Goal: Transaction & Acquisition: Purchase product/service

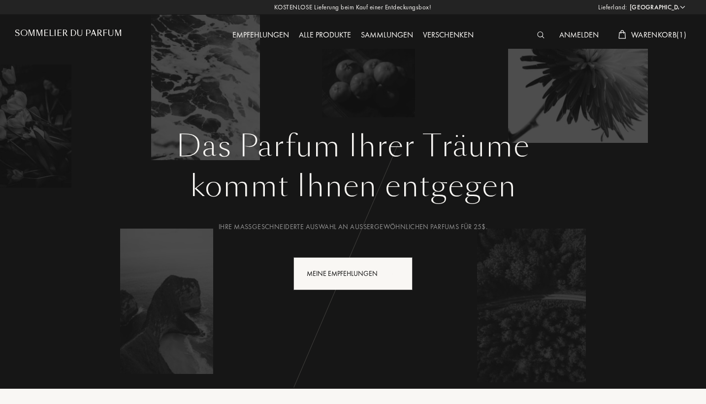
select select "DE"
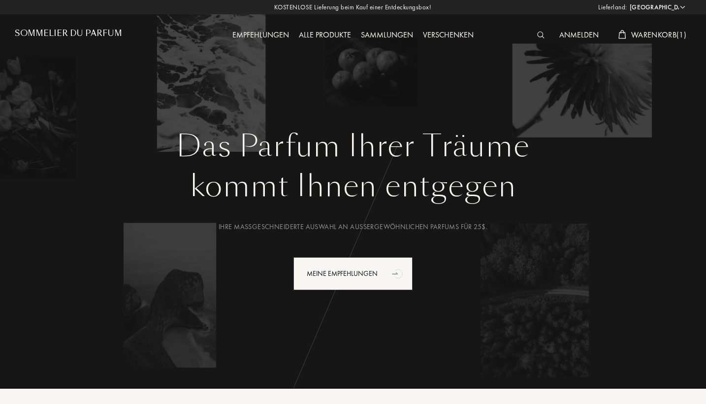
click at [537, 37] on img at bounding box center [540, 35] width 7 height 7
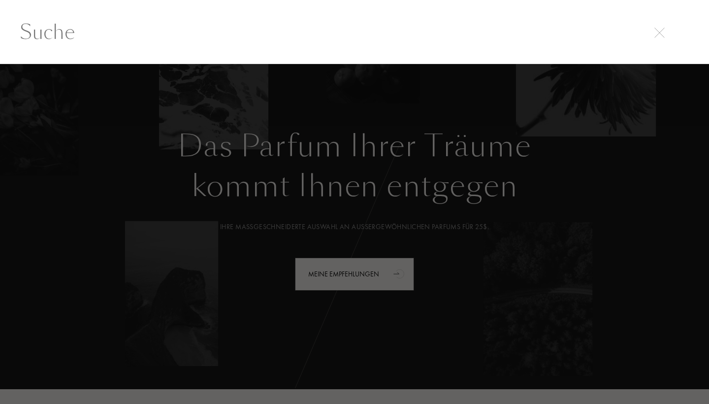
click at [537, 37] on input "text" at bounding box center [354, 32] width 709 height 30
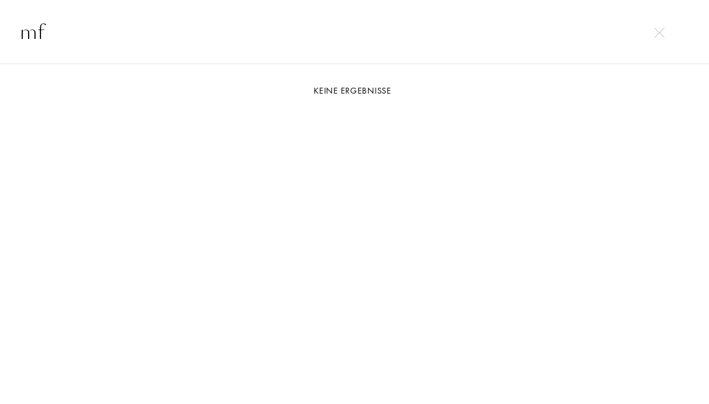
type input "m"
type input "724"
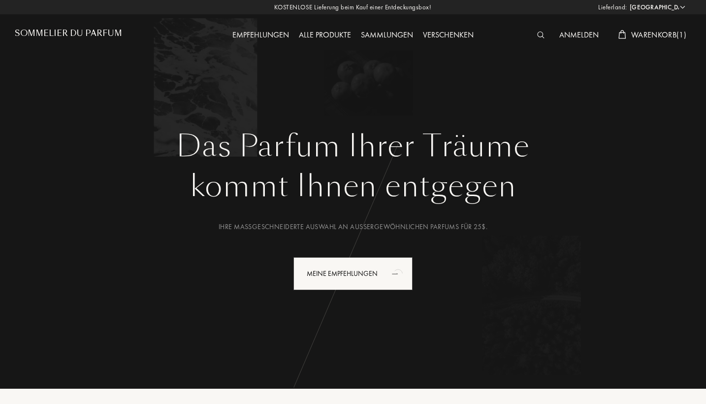
select select "DE"
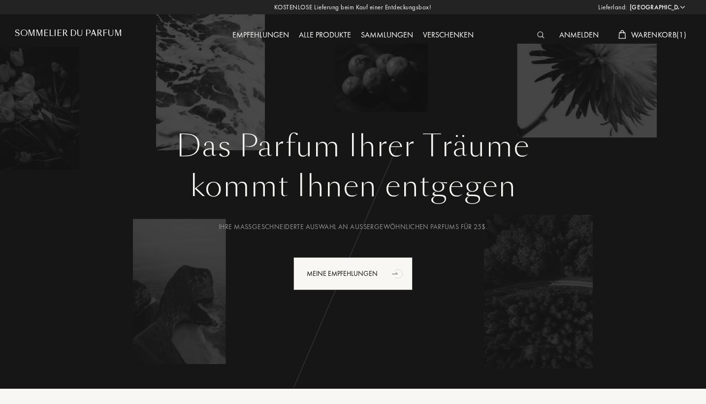
click at [641, 34] on span "Warenkorb ( 1 )" at bounding box center [658, 35] width 55 height 10
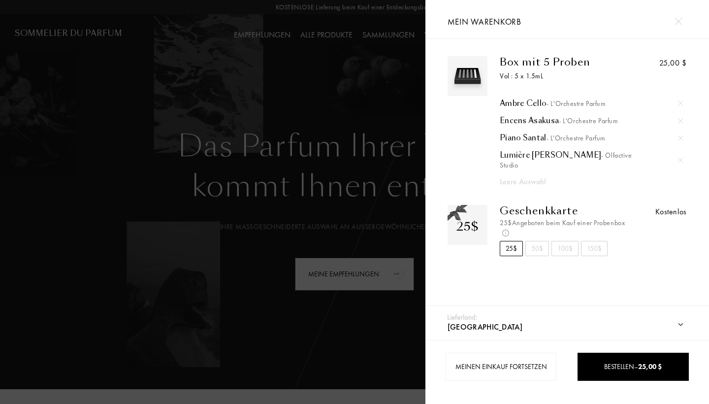
click at [402, 95] on div at bounding box center [212, 202] width 425 height 404
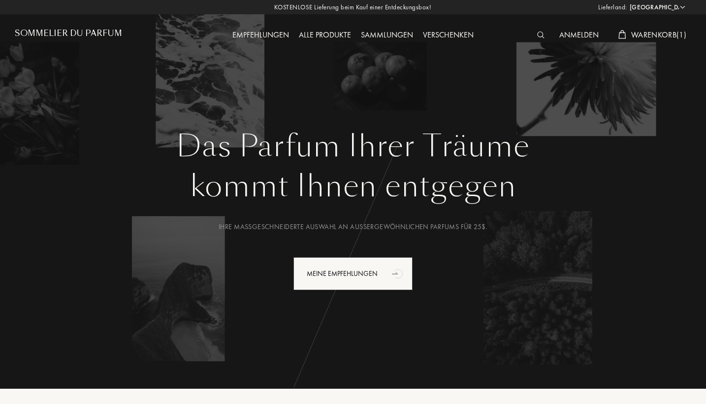
click at [536, 39] on div at bounding box center [543, 35] width 22 height 13
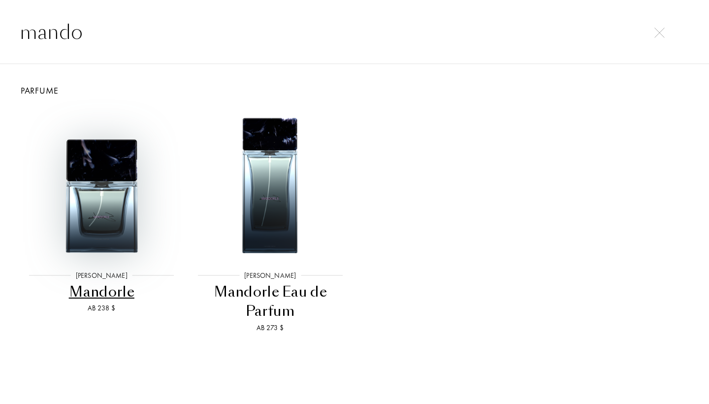
type input "mando"
click at [123, 182] on img at bounding box center [102, 184] width 152 height 152
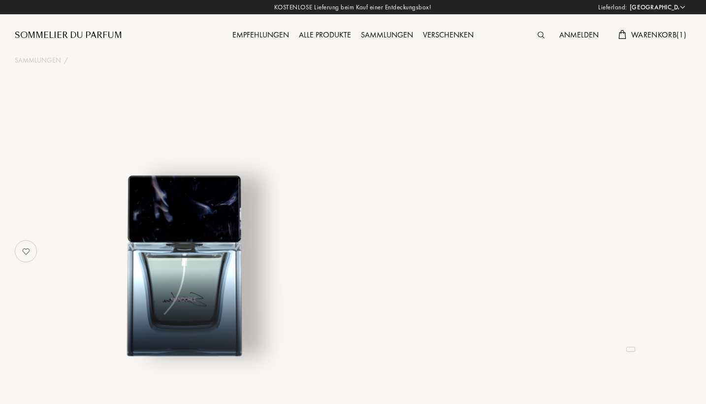
select select "DE"
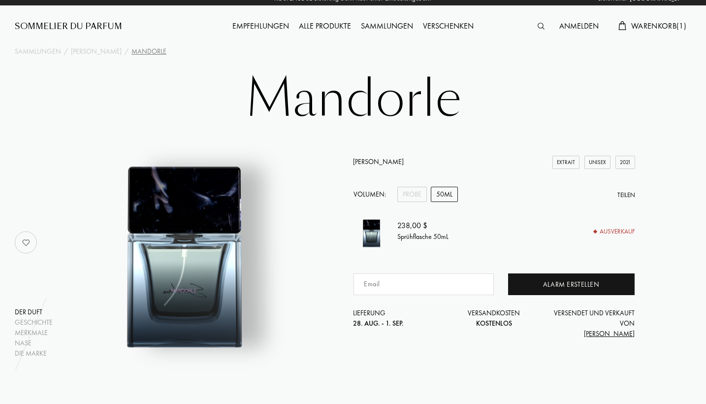
scroll to position [10, 0]
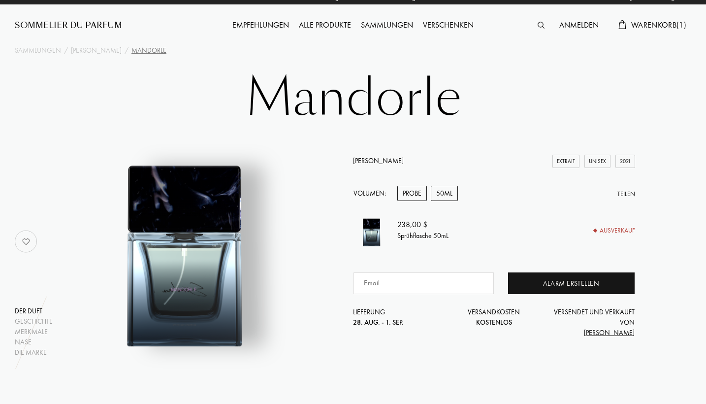
click at [413, 195] on div "Probe" at bounding box center [412, 193] width 30 height 15
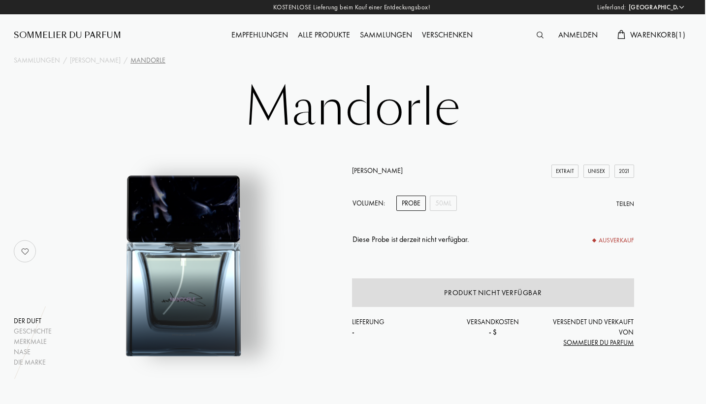
scroll to position [0, 1]
click at [317, 35] on div "Alle Produkte" at bounding box center [324, 35] width 62 height 13
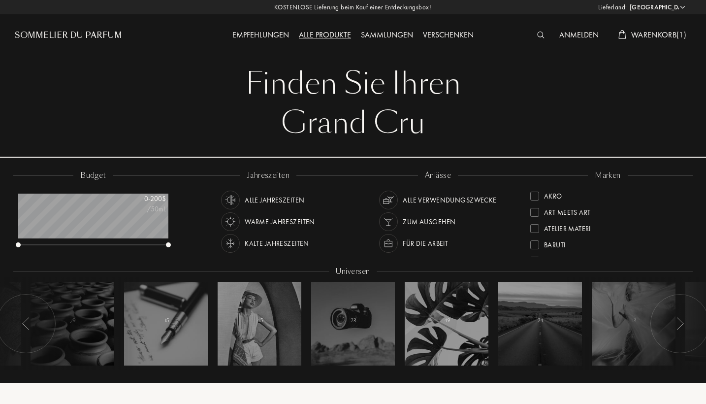
select select "DE"
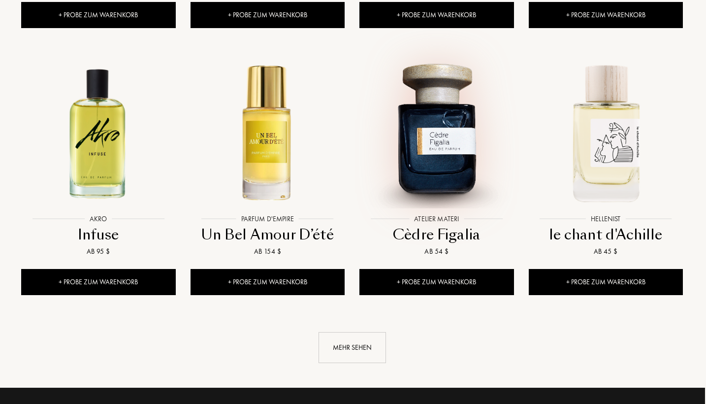
scroll to position [964, 1]
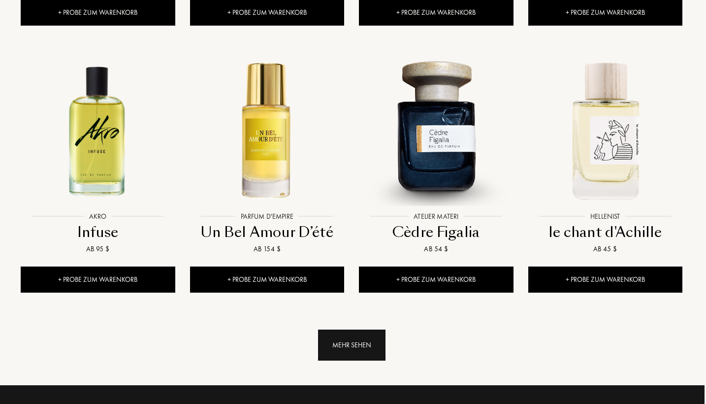
click at [362, 329] on div "Mehr sehen" at bounding box center [351, 344] width 67 height 31
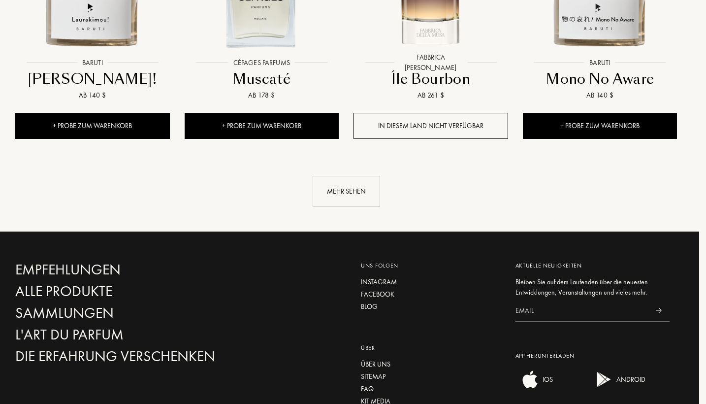
scroll to position [1945, 7]
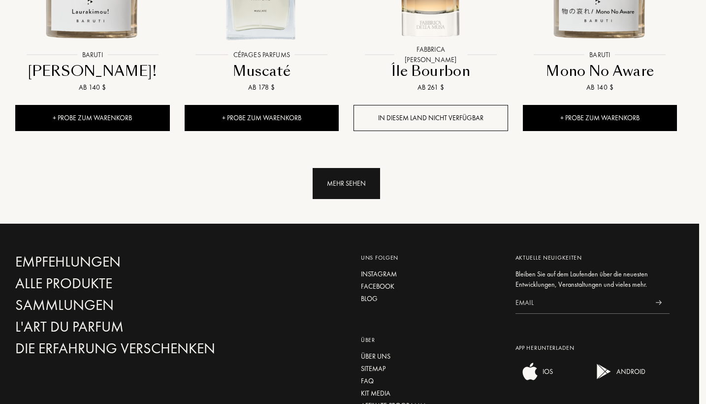
click at [351, 168] on div "Mehr sehen" at bounding box center [346, 183] width 67 height 31
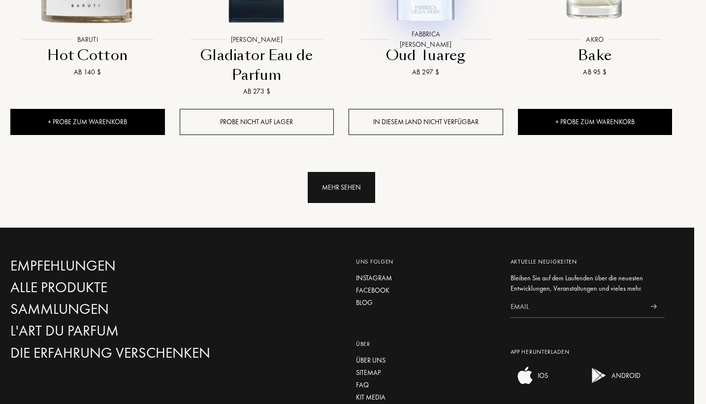
scroll to position [2801, 12]
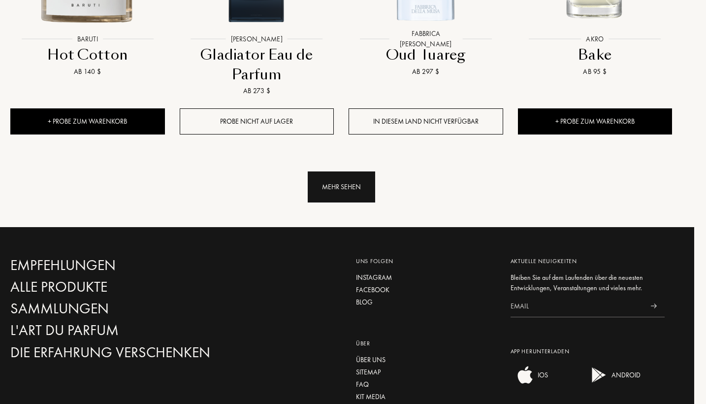
click at [340, 171] on div "Mehr sehen" at bounding box center [341, 186] width 67 height 31
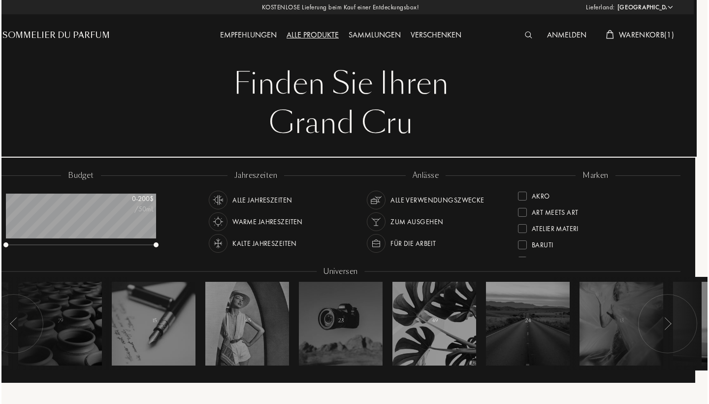
scroll to position [0, 14]
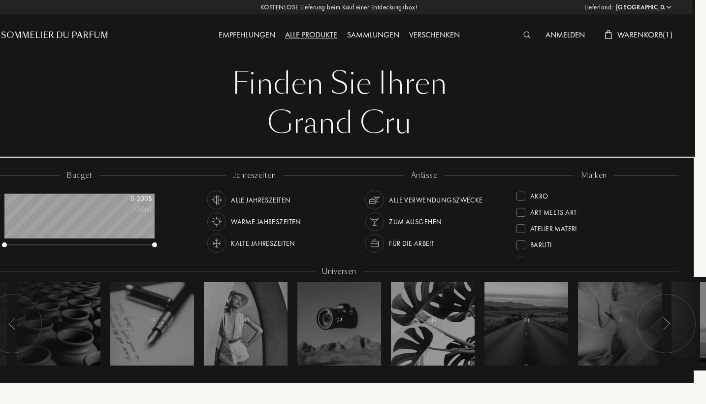
click at [647, 35] on span "Warenkorb ( 1 )" at bounding box center [644, 35] width 55 height 10
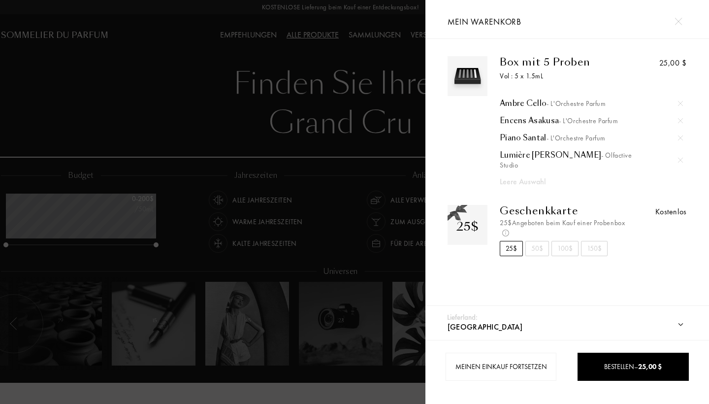
click at [304, 95] on div at bounding box center [212, 202] width 425 height 404
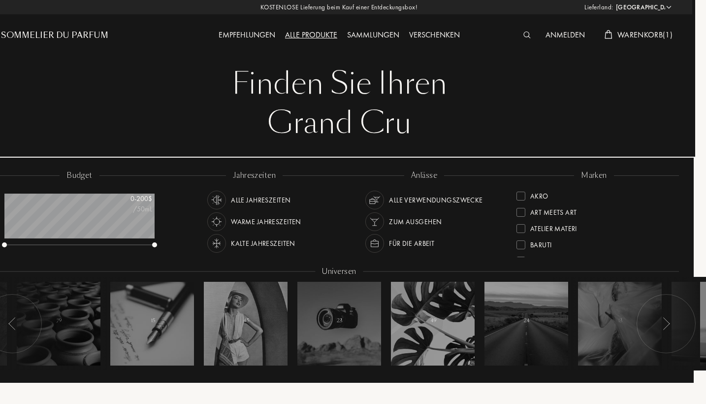
click at [521, 40] on div at bounding box center [529, 35] width 22 height 13
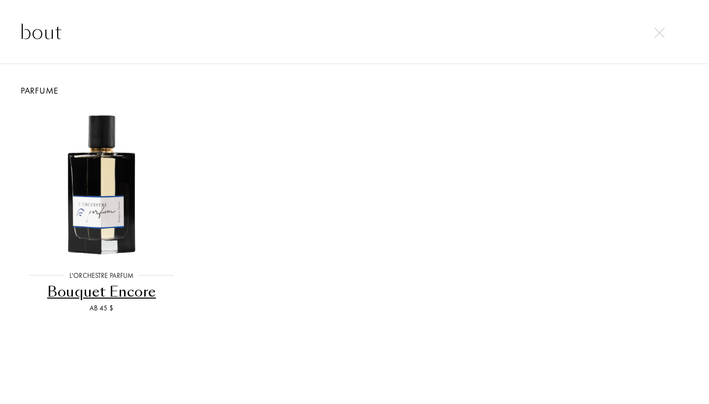
type input "bout"
drag, startPoint x: 435, startPoint y: 41, endPoint x: 90, endPoint y: 204, distance: 381.8
click at [90, 204] on img at bounding box center [102, 184] width 152 height 152
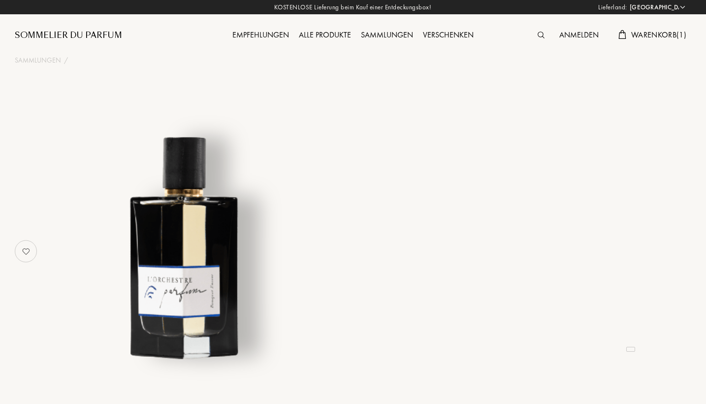
select select "DE"
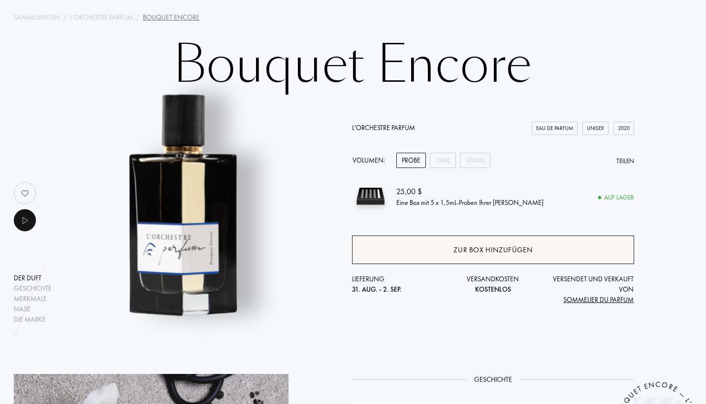
scroll to position [47, 1]
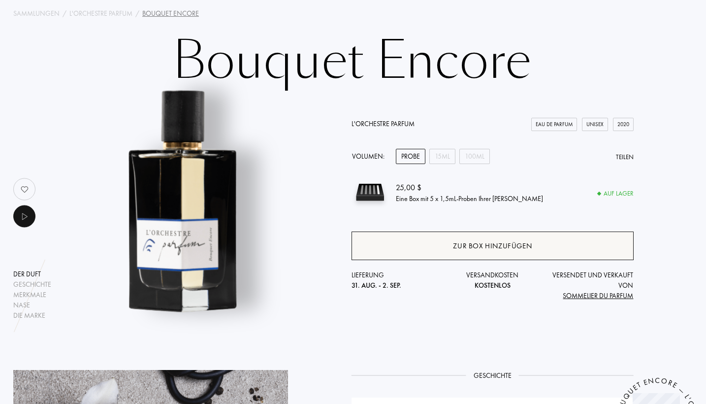
click at [406, 248] on div "Zur Box hinzufügen" at bounding box center [492, 245] width 282 height 29
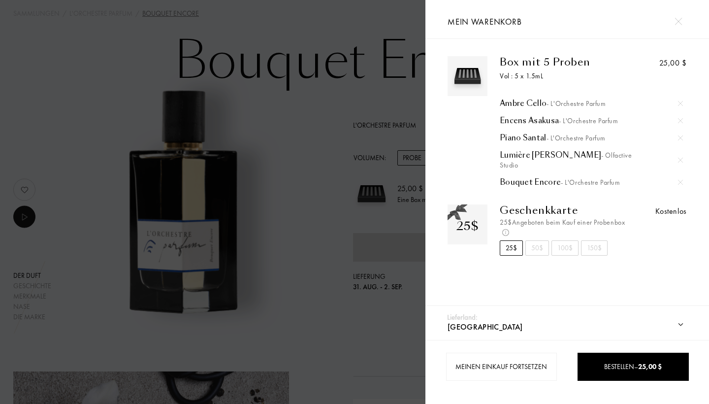
click at [246, 288] on div at bounding box center [212, 202] width 425 height 404
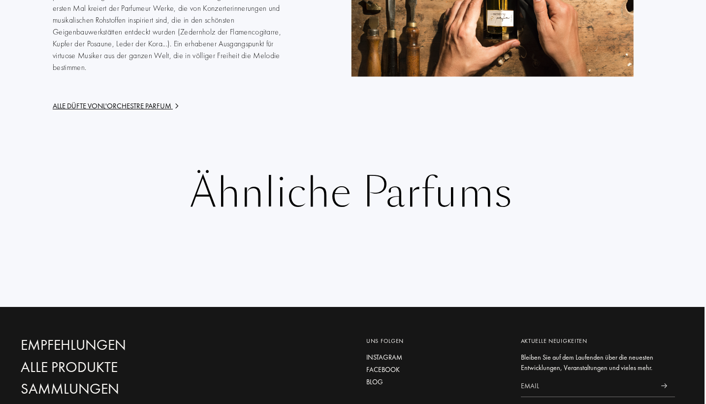
scroll to position [1546, 1]
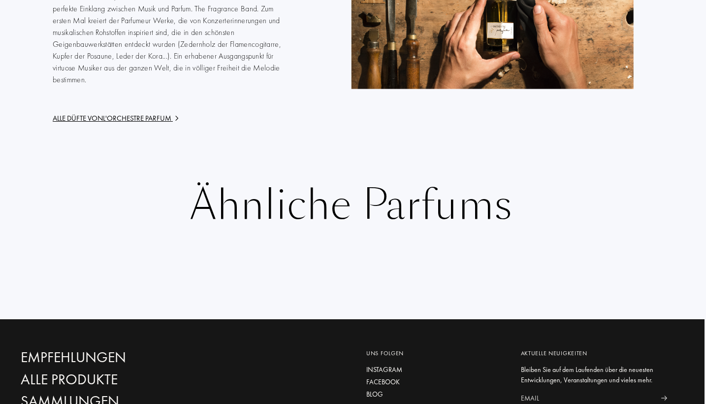
click at [164, 113] on div "Alle Düfte von L'Orchestre Parfum" at bounding box center [170, 118] width 235 height 11
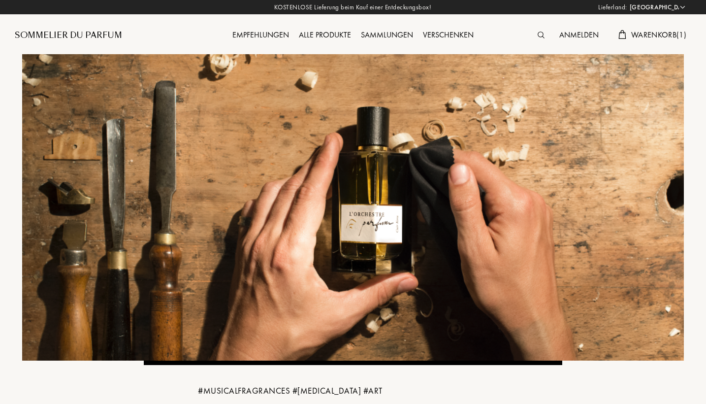
select select "DE"
click at [316, 32] on div "Alle Produkte" at bounding box center [325, 35] width 62 height 13
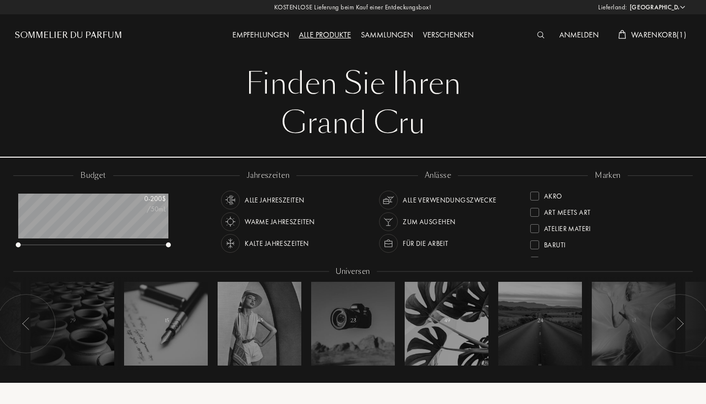
select select "DE"
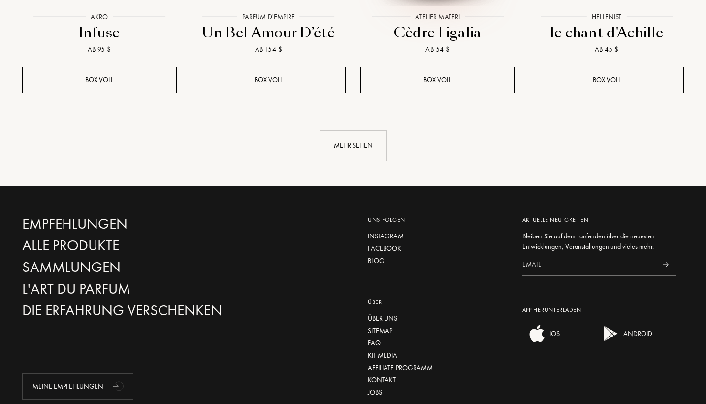
scroll to position [1174, 0]
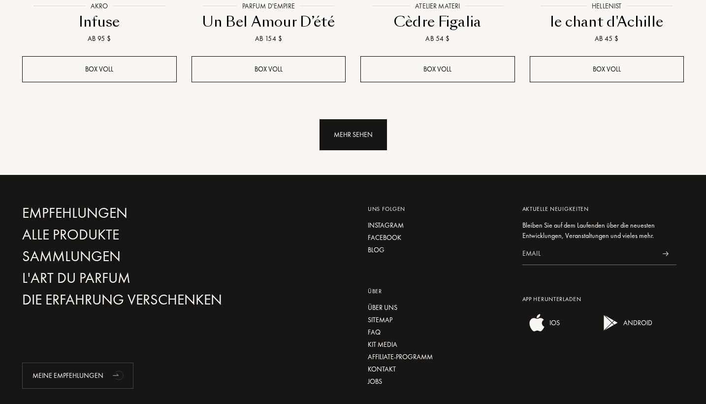
click at [366, 119] on div "Mehr sehen" at bounding box center [352, 134] width 67 height 31
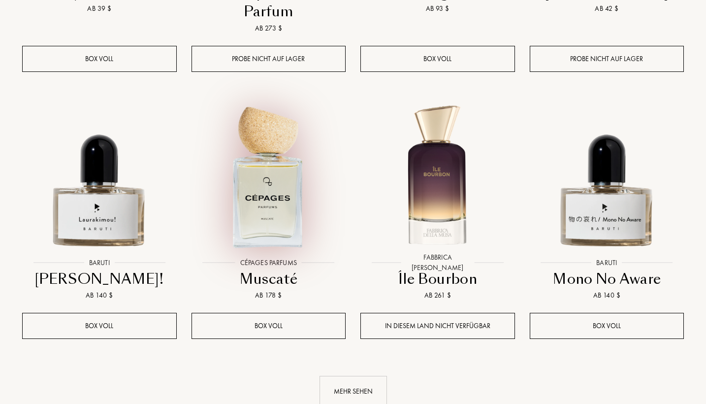
scroll to position [1740, 0]
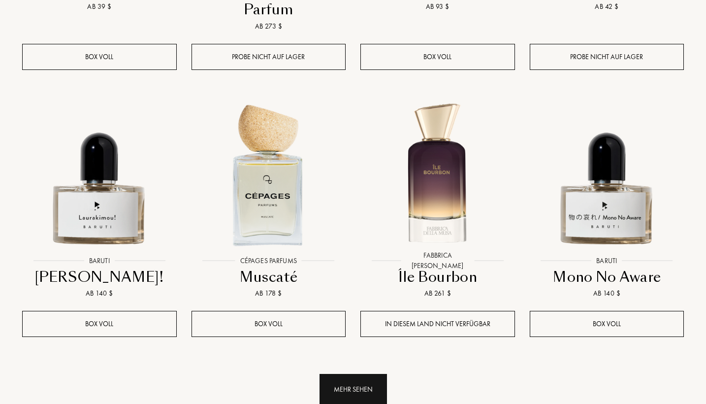
click at [349, 374] on div "Mehr sehen" at bounding box center [352, 389] width 67 height 31
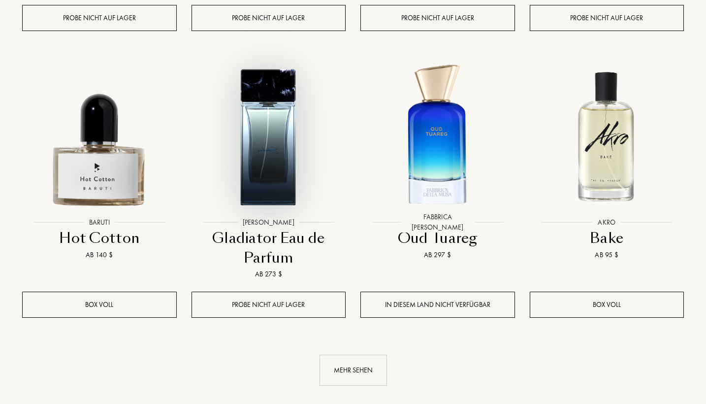
scroll to position [2625, 0]
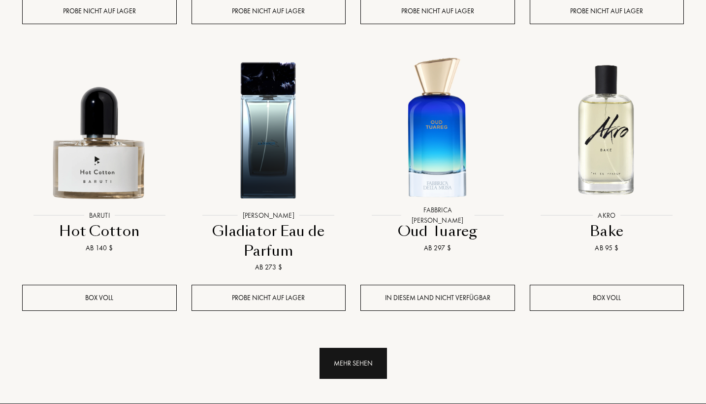
click at [360, 348] on div "Mehr sehen" at bounding box center [352, 363] width 67 height 31
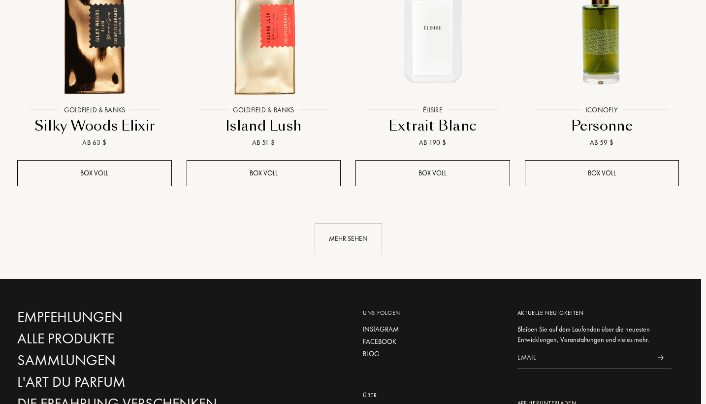
scroll to position [3543, 5]
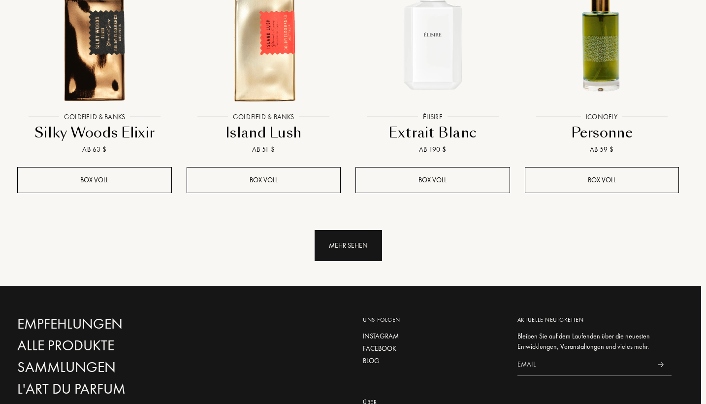
click at [350, 230] on div "Mehr sehen" at bounding box center [348, 245] width 67 height 31
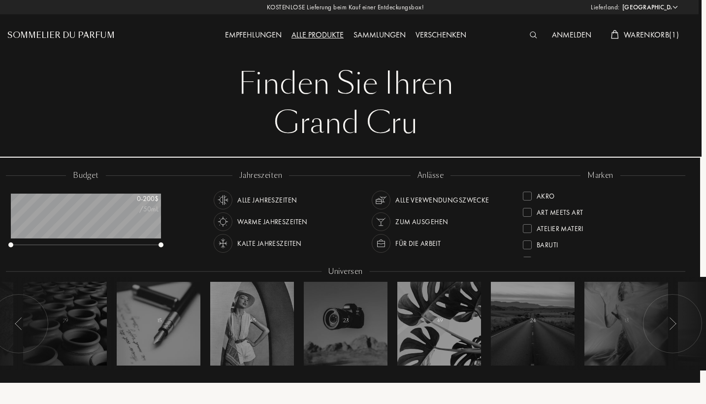
scroll to position [0, 7]
click at [646, 36] on span "Warenkorb ( 1 )" at bounding box center [651, 35] width 55 height 10
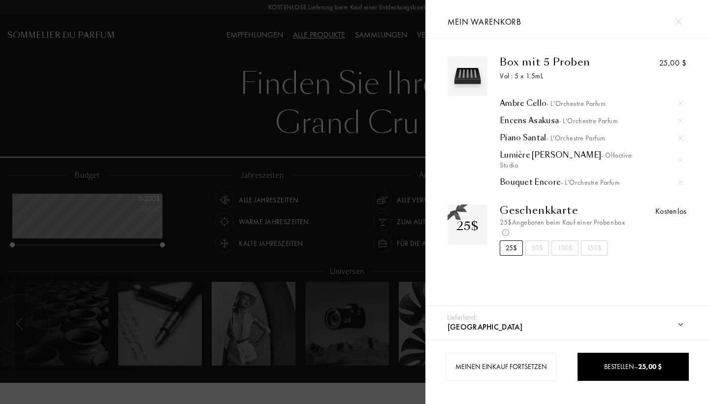
click at [388, 20] on div at bounding box center [212, 202] width 425 height 404
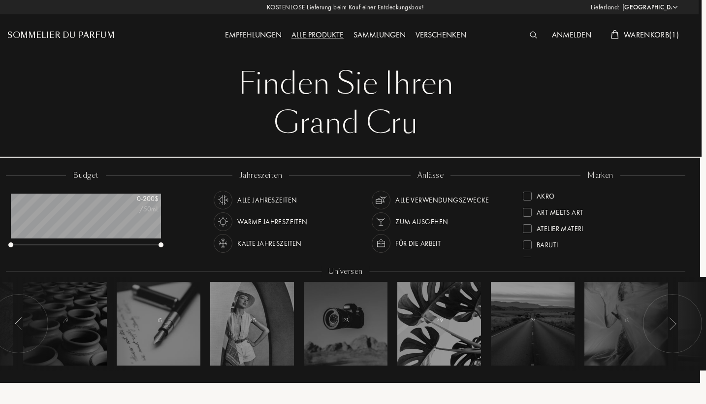
click at [324, 35] on div "Alle Produkte" at bounding box center [317, 35] width 62 height 13
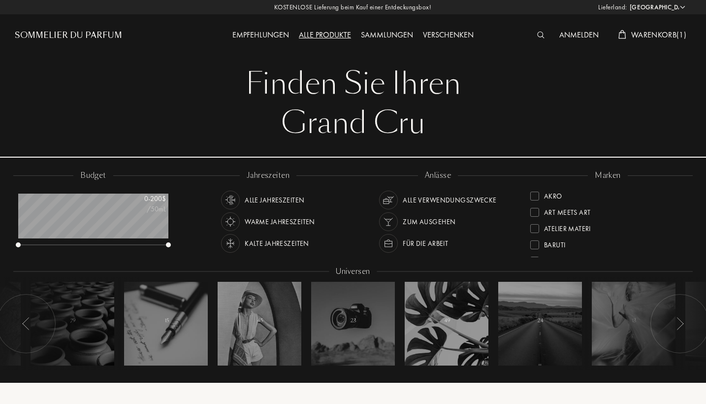
select select "DE"
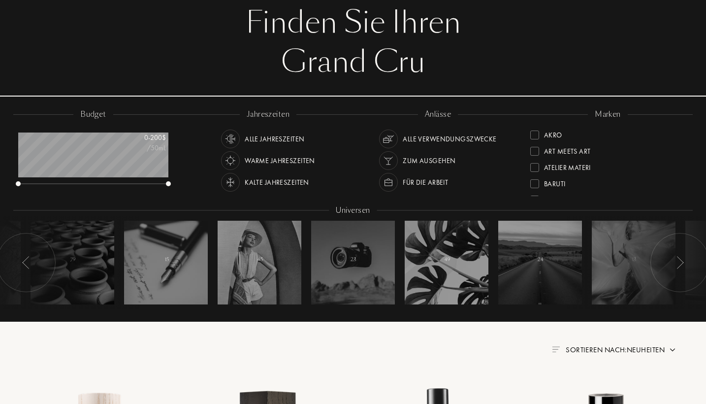
scroll to position [67, 0]
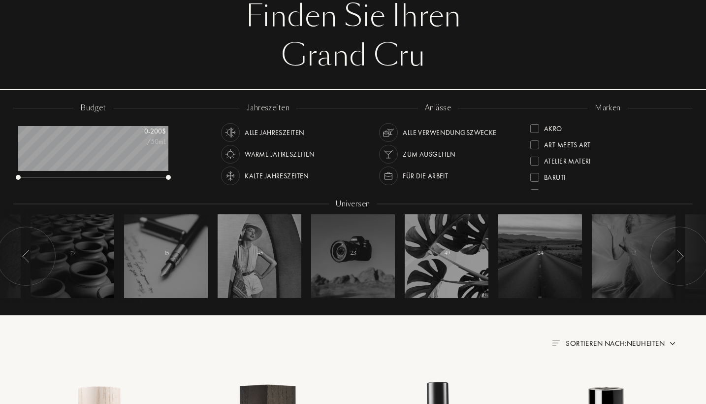
click at [288, 174] on div "Kalte Jahreszeiten" at bounding box center [277, 175] width 64 height 19
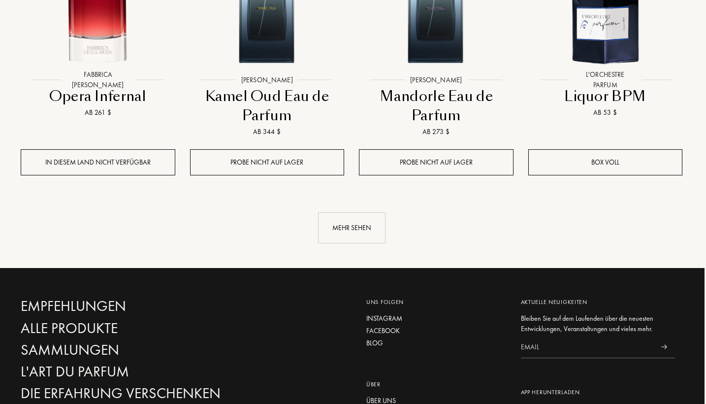
scroll to position [1066, 1]
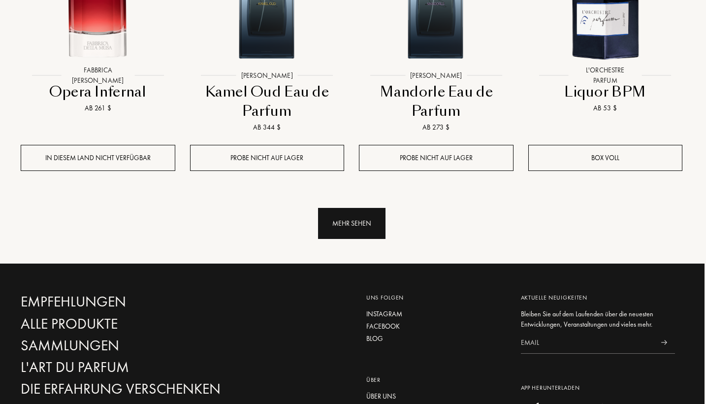
click at [355, 222] on div "Mehr sehen" at bounding box center [351, 223] width 67 height 31
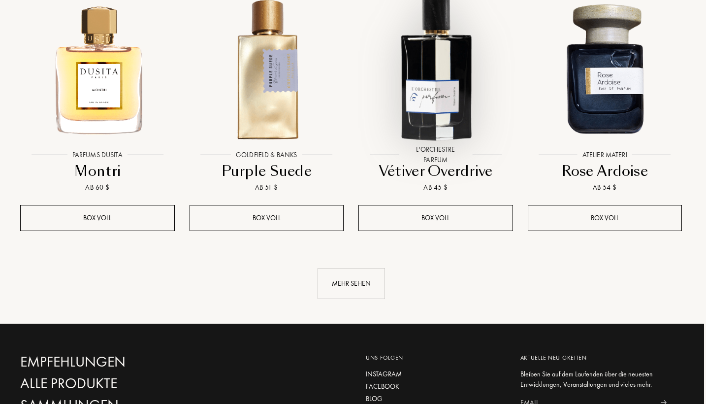
scroll to position [1944, 2]
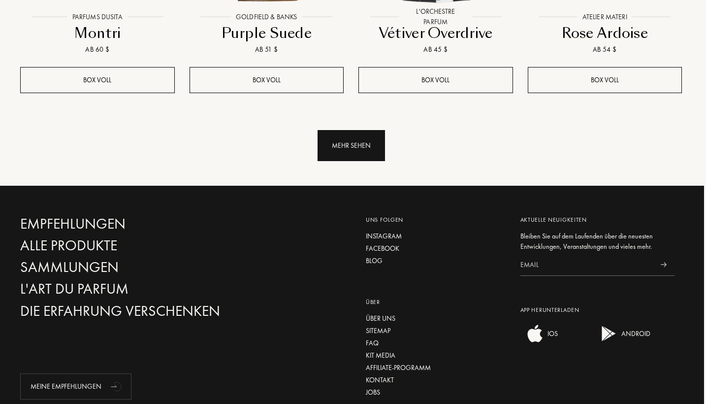
click at [351, 147] on div "Mehr sehen" at bounding box center [351, 145] width 67 height 31
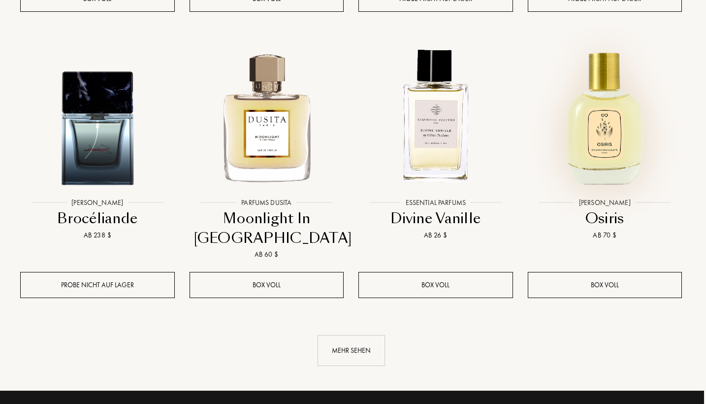
scroll to position [2561, 2]
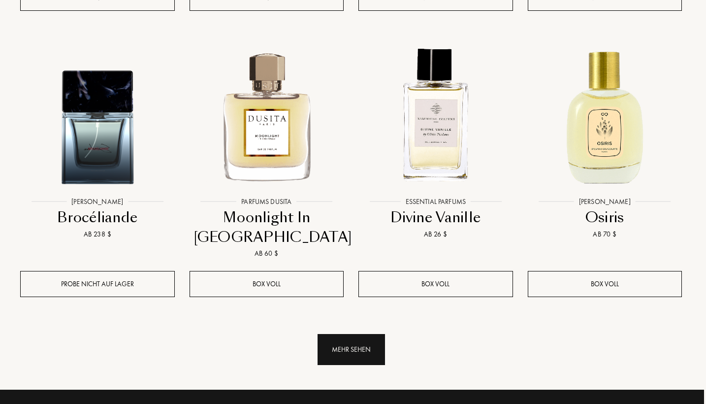
click at [361, 344] on div "Mehr sehen" at bounding box center [351, 349] width 67 height 31
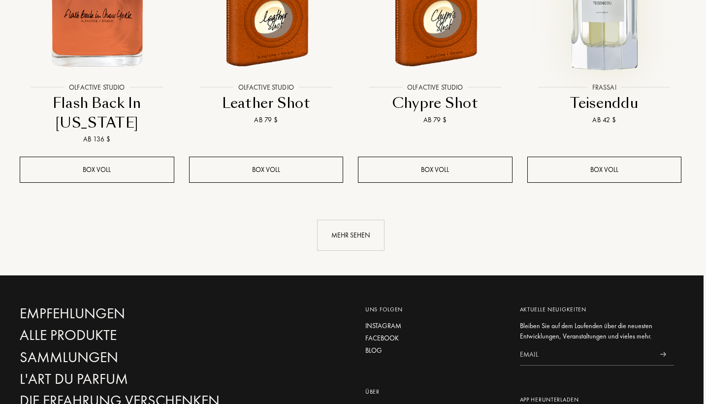
scroll to position [3537, 2]
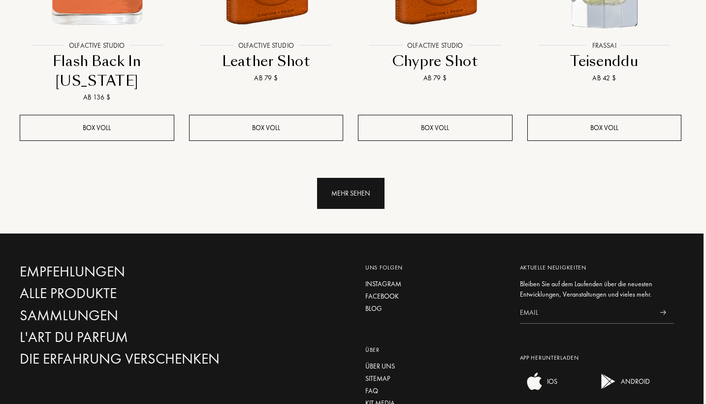
click at [373, 189] on div "Mehr sehen" at bounding box center [350, 193] width 67 height 31
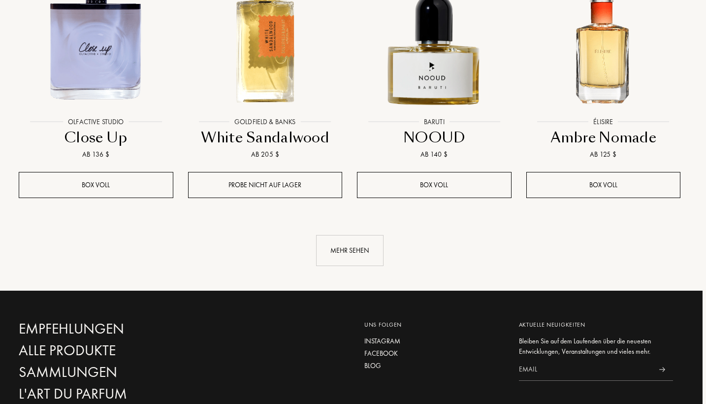
scroll to position [4298, 3]
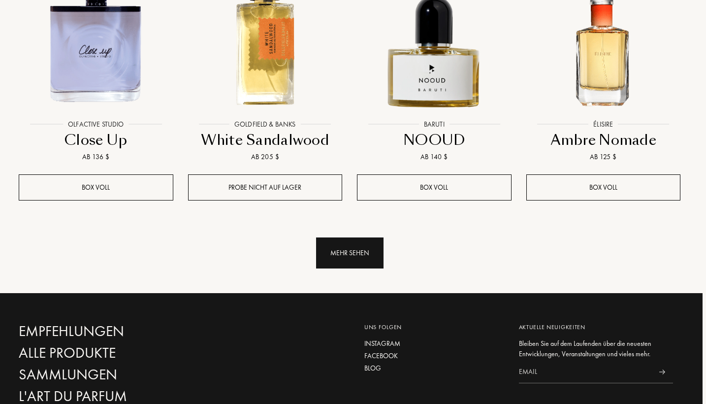
click at [360, 247] on div "Mehr sehen" at bounding box center [349, 252] width 67 height 31
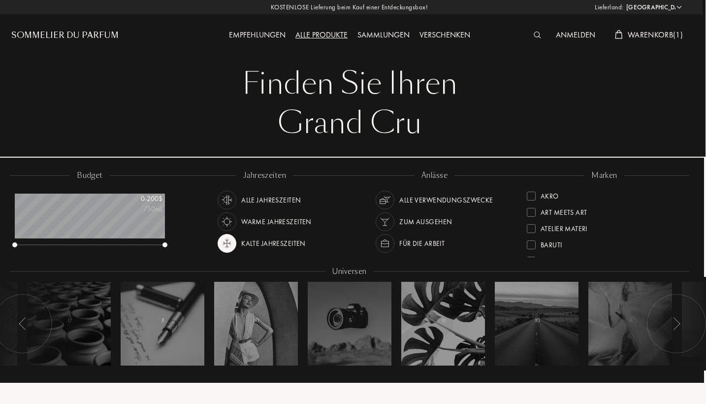
scroll to position [0, 3]
click at [228, 244] on img at bounding box center [227, 243] width 14 height 14
click at [253, 33] on div "Empfehlungen" at bounding box center [257, 35] width 66 height 13
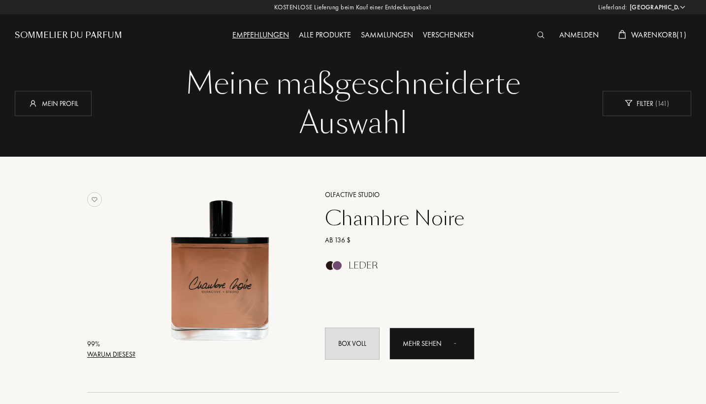
select select "DE"
click at [640, 104] on div "Filter ( 141 )" at bounding box center [647, 103] width 89 height 25
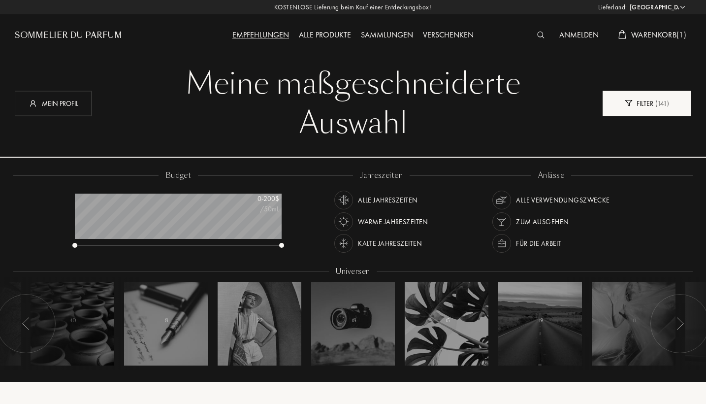
scroll to position [49, 207]
click at [640, 104] on div "Filter ( 141 )" at bounding box center [647, 103] width 89 height 25
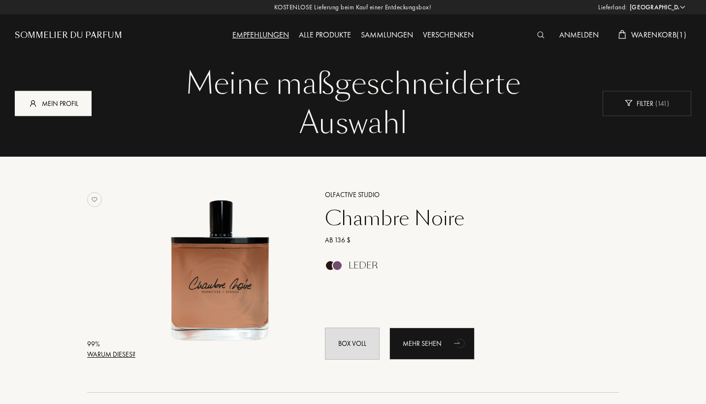
click at [71, 106] on div "Mein Profil" at bounding box center [53, 103] width 77 height 25
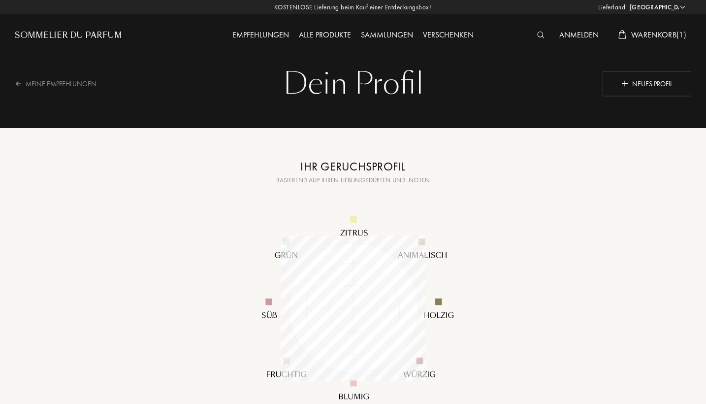
select select "DE"
click at [619, 91] on div "Neues Profil" at bounding box center [647, 83] width 89 height 25
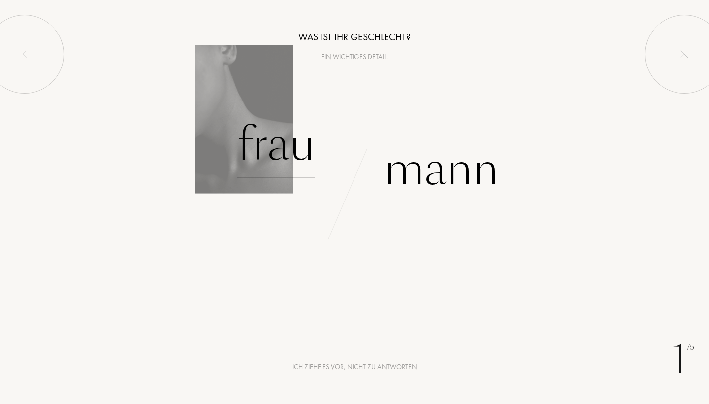
click at [288, 155] on div "Frau" at bounding box center [276, 144] width 78 height 66
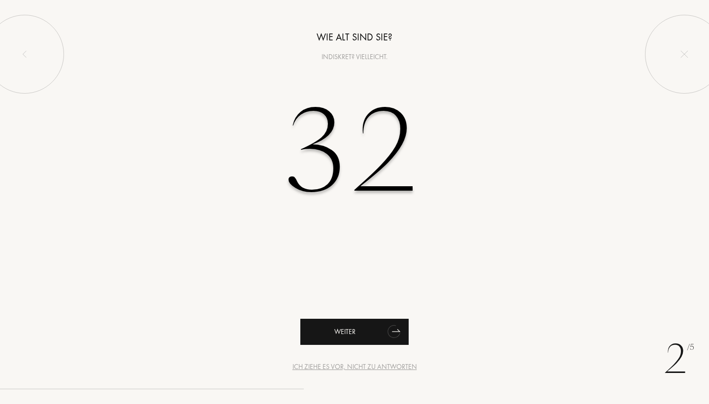
type input "32"
click at [352, 329] on div "Weiter" at bounding box center [354, 331] width 108 height 26
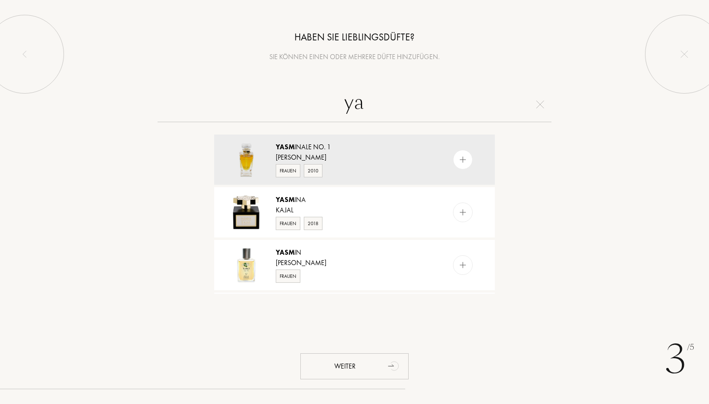
type input "y"
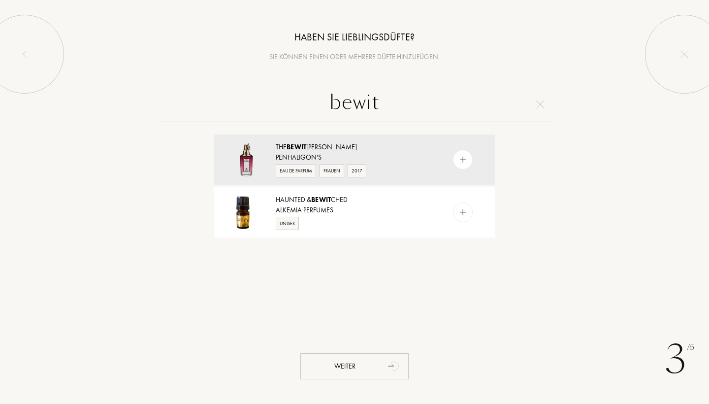
type input "bewitched"
drag, startPoint x: 352, startPoint y: 329, endPoint x: 462, endPoint y: 155, distance: 206.2
click at [462, 155] on img at bounding box center [462, 159] width 9 height 9
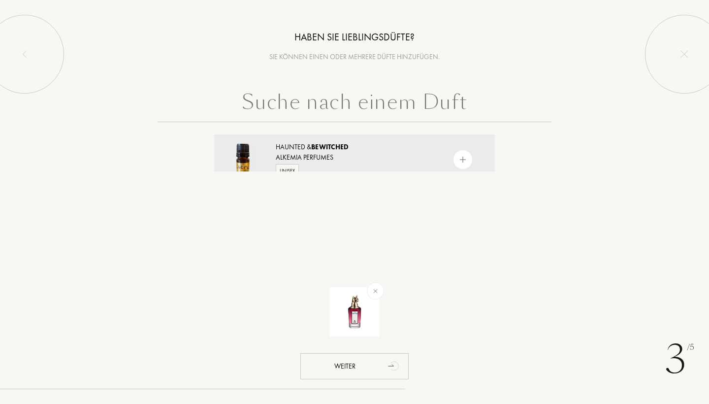
click at [395, 101] on input "text" at bounding box center [355, 104] width 394 height 35
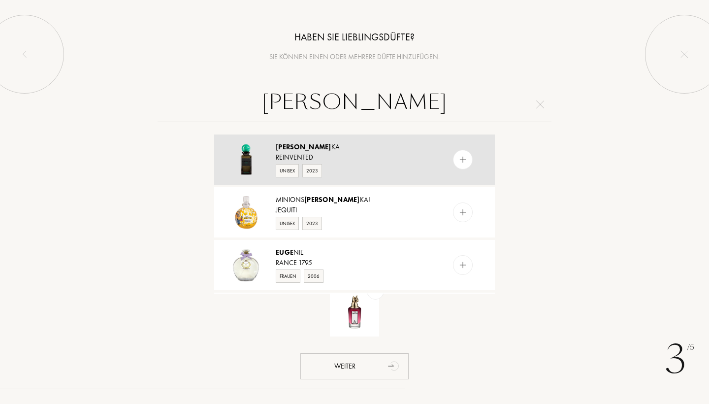
type input "eure"
click at [458, 159] on img at bounding box center [462, 159] width 9 height 9
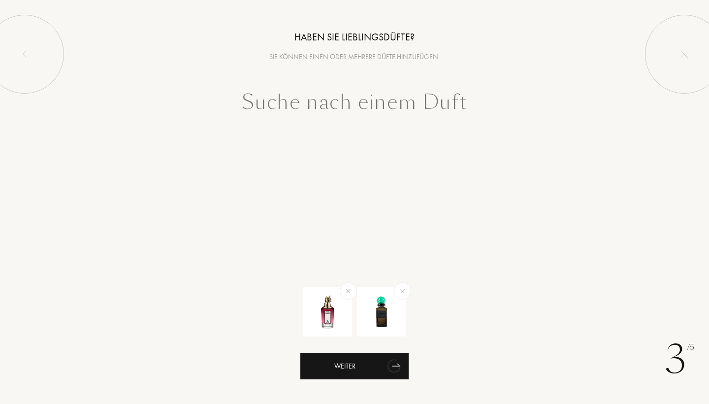
click at [350, 365] on div "Weiter" at bounding box center [354, 366] width 108 height 26
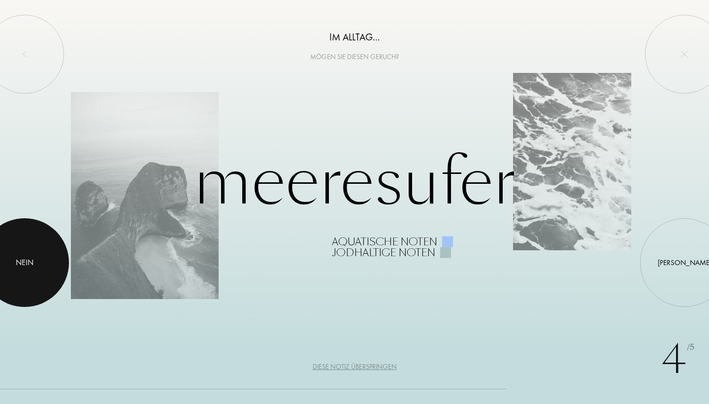
click at [44, 256] on div at bounding box center [24, 262] width 89 height 89
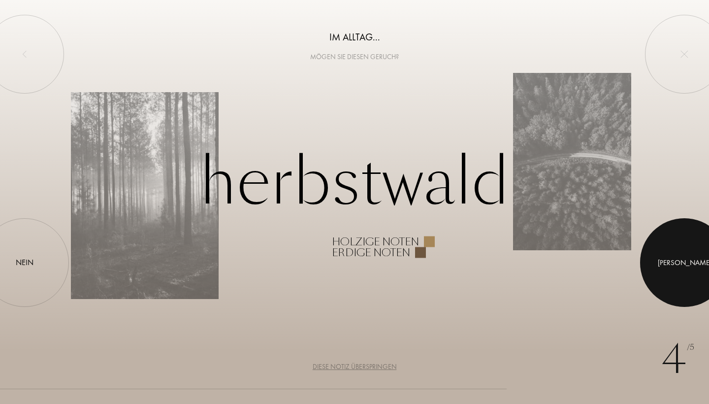
click at [669, 262] on div at bounding box center [684, 262] width 89 height 89
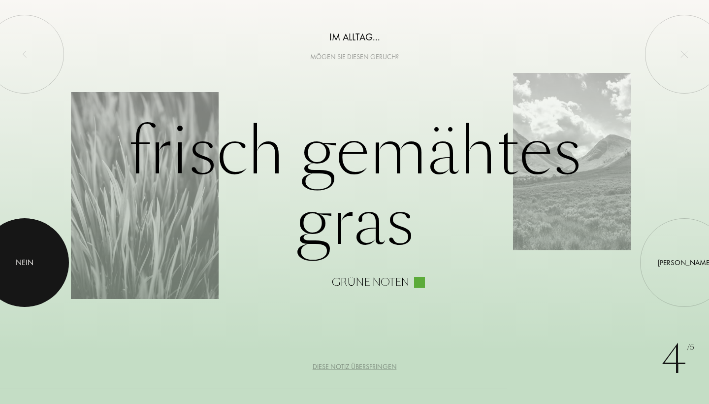
click at [57, 271] on div at bounding box center [24, 262] width 89 height 89
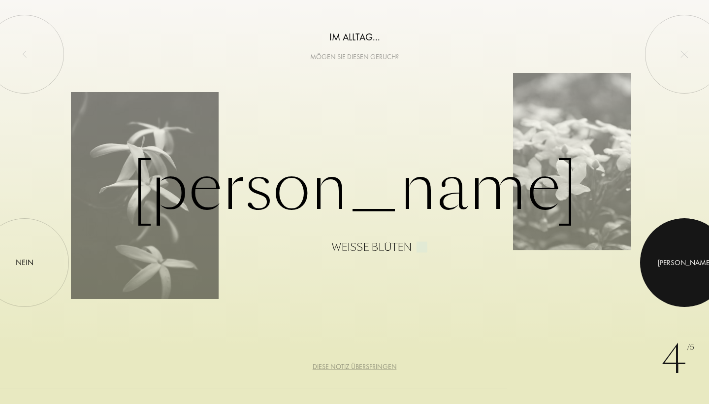
click at [667, 259] on div at bounding box center [684, 262] width 89 height 89
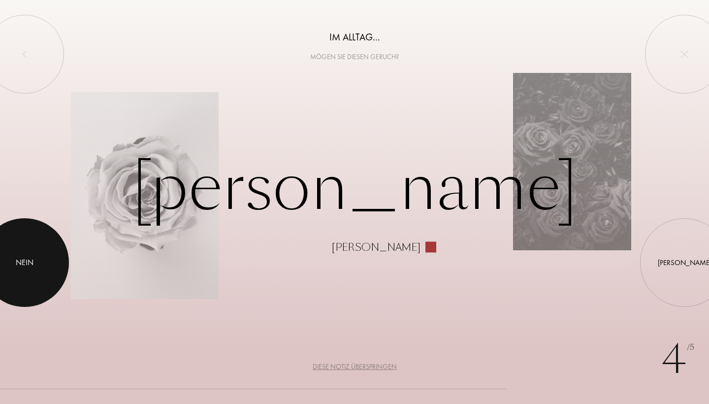
click at [17, 273] on div at bounding box center [24, 262] width 89 height 89
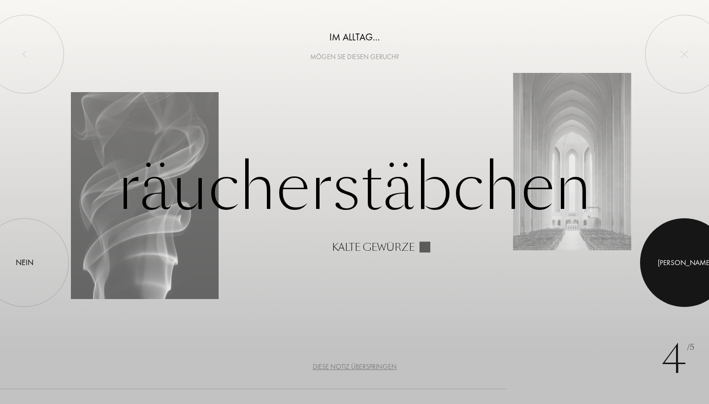
click at [650, 266] on div at bounding box center [684, 262] width 89 height 89
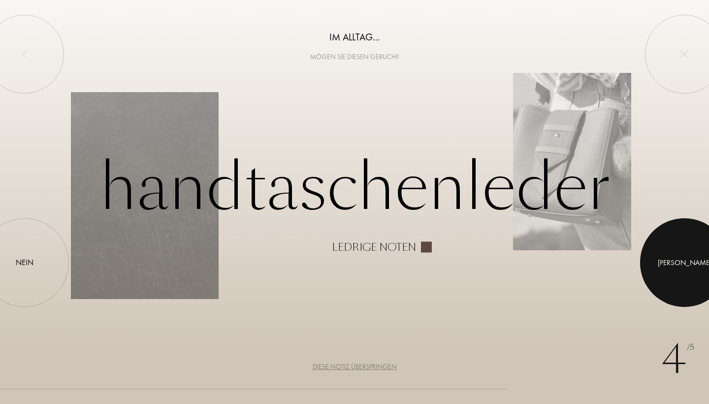
click at [660, 250] on div at bounding box center [684, 262] width 89 height 89
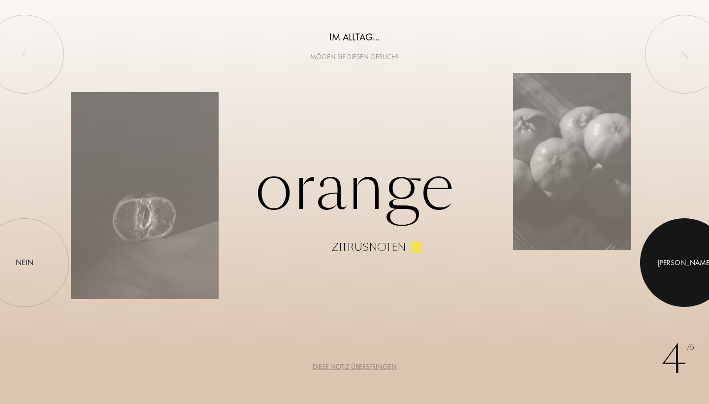
click at [682, 276] on div at bounding box center [684, 262] width 89 height 89
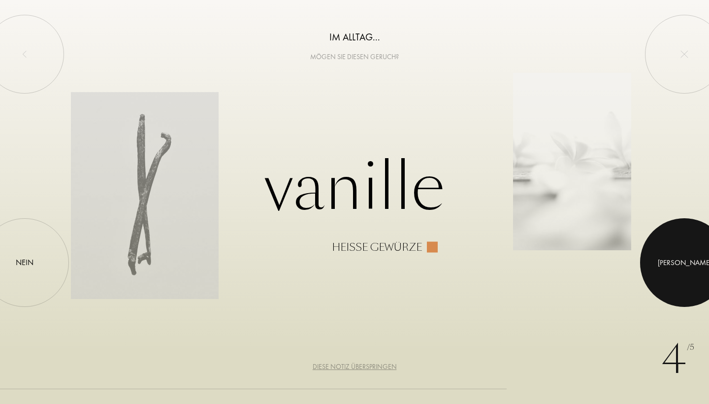
click at [682, 276] on div at bounding box center [684, 262] width 89 height 89
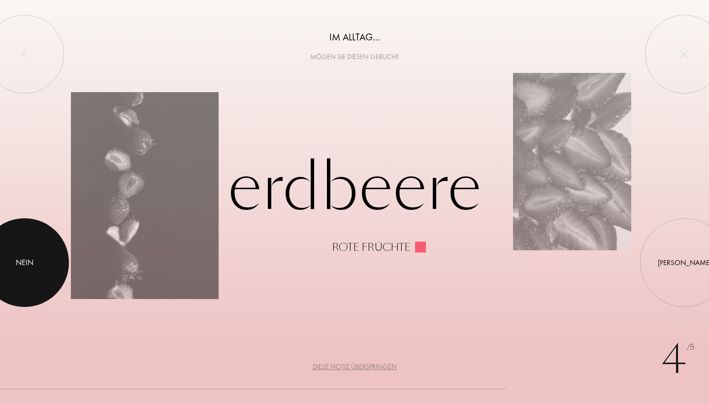
click at [51, 252] on div at bounding box center [24, 262] width 89 height 89
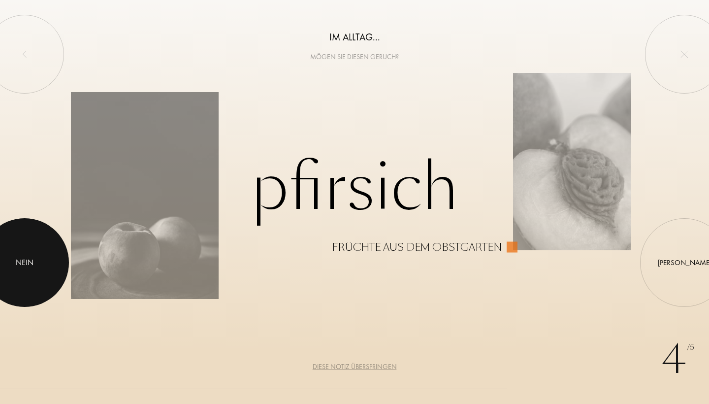
click at [49, 254] on div at bounding box center [24, 262] width 89 height 89
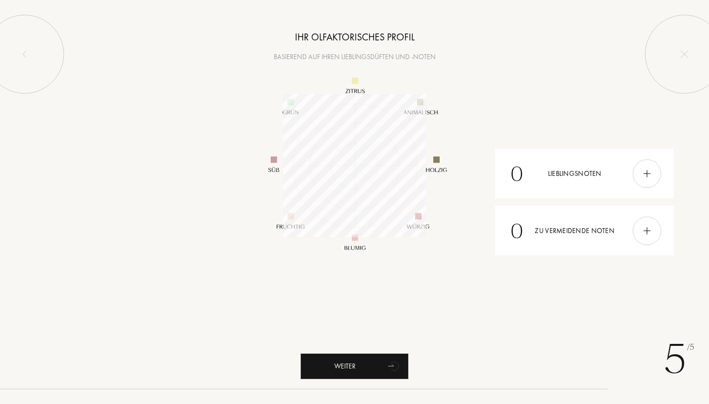
scroll to position [143, 143]
click at [346, 362] on div "Weiter" at bounding box center [354, 366] width 108 height 26
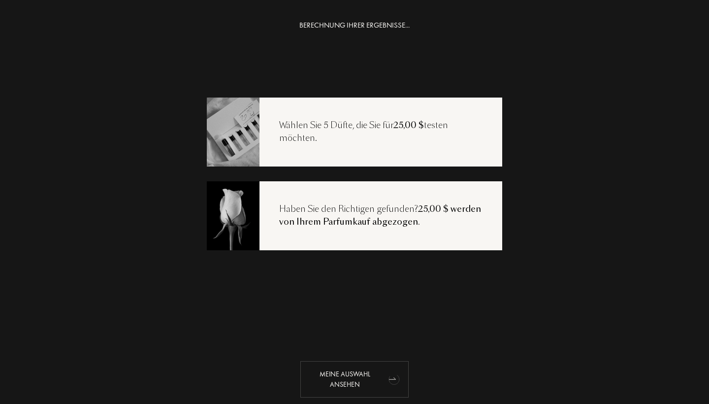
click at [380, 376] on div "Meine Auswahl ansehen" at bounding box center [354, 379] width 108 height 36
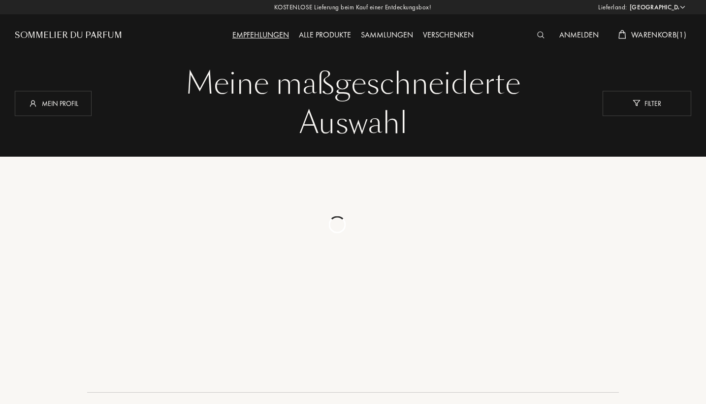
select select "DE"
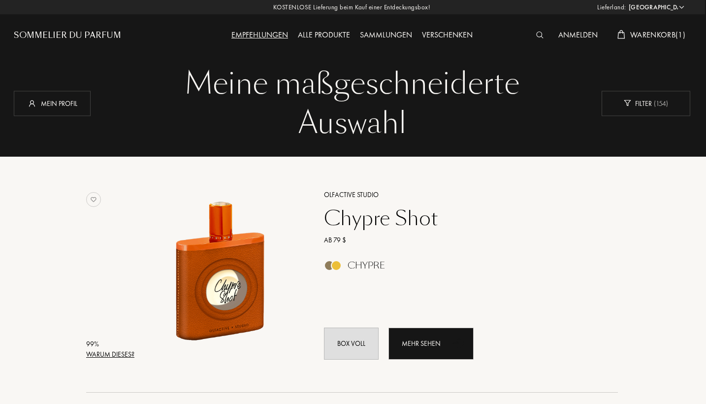
scroll to position [0, 1]
click at [666, 34] on span "Warenkorb ( 1 )" at bounding box center [657, 35] width 55 height 10
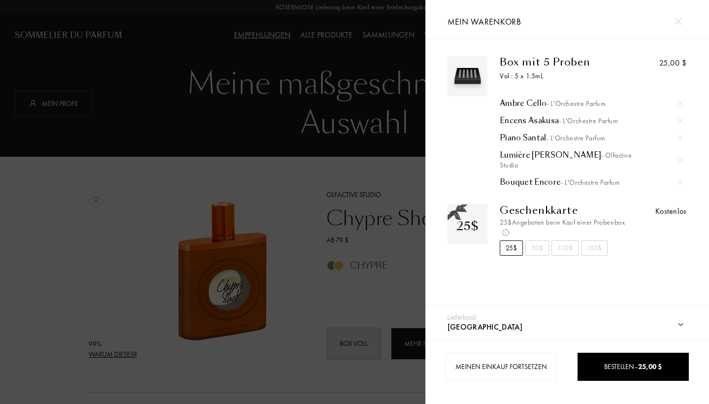
click at [679, 180] on img at bounding box center [680, 182] width 5 height 5
click at [287, 279] on div at bounding box center [212, 202] width 425 height 404
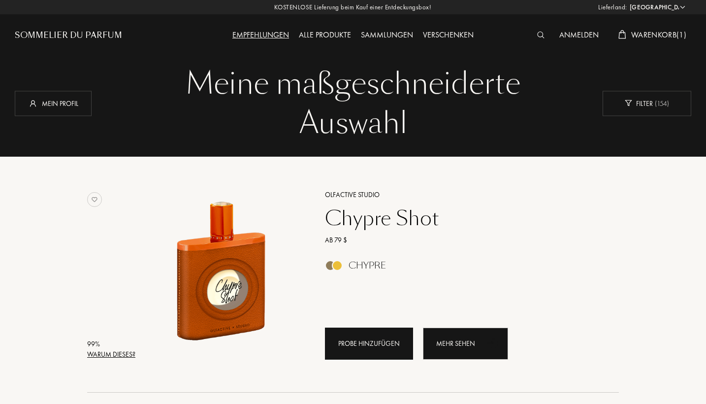
click at [356, 341] on div "Probe hinzufügen" at bounding box center [369, 343] width 88 height 32
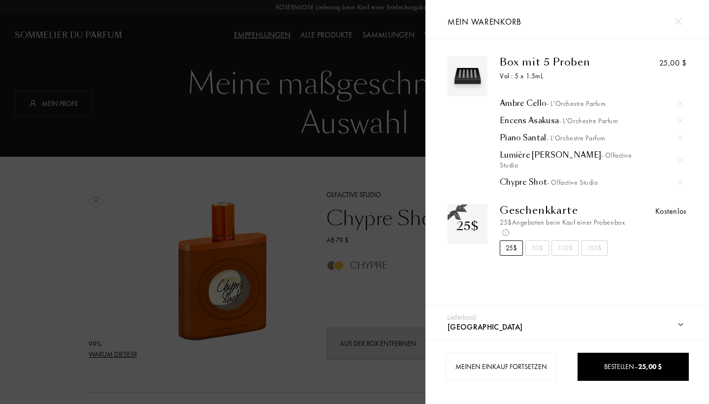
click at [304, 202] on div at bounding box center [212, 202] width 425 height 404
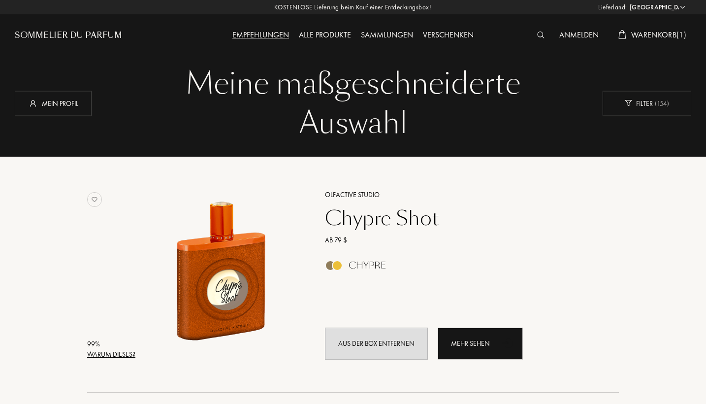
click at [661, 35] on span "Warenkorb ( 1 )" at bounding box center [658, 35] width 55 height 10
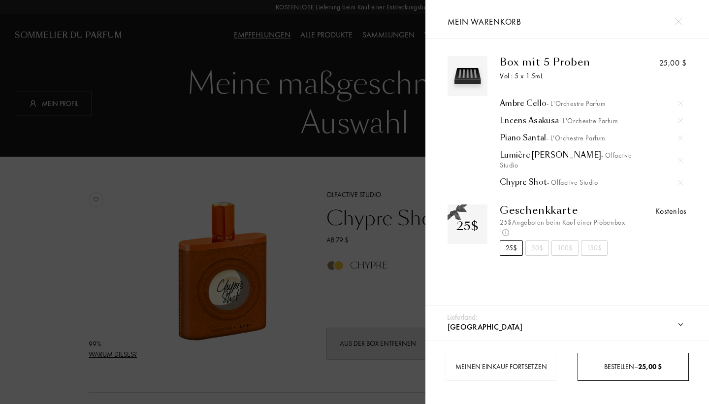
click at [622, 373] on div "Bestellen – 25,00 $" at bounding box center [632, 366] width 111 height 28
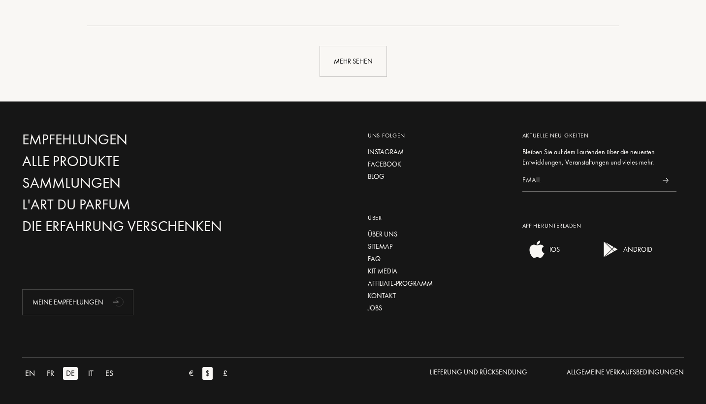
scroll to position [2481, 0]
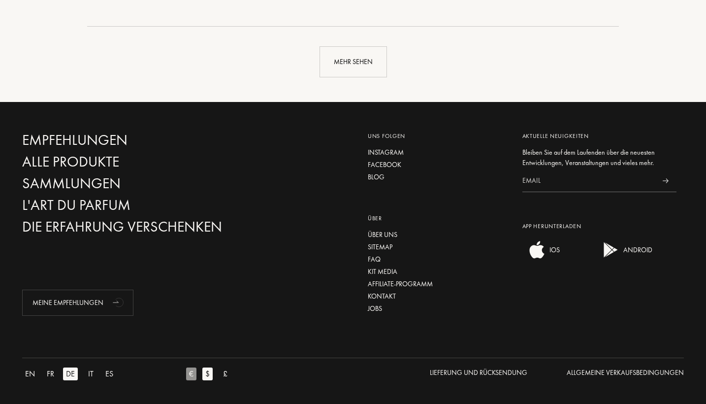
click at [190, 376] on div "€" at bounding box center [191, 373] width 10 height 13
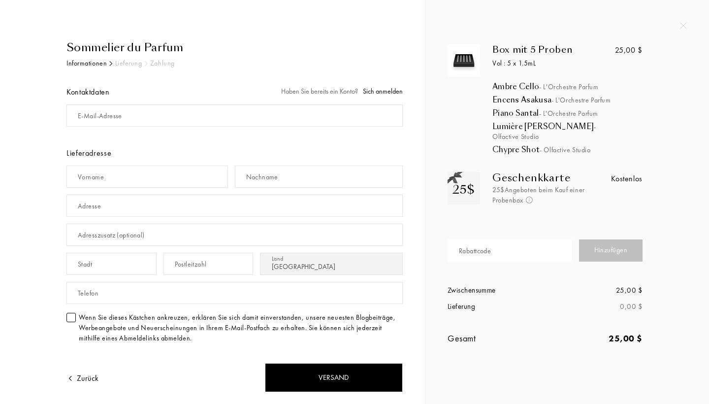
select select "DE"
click at [76, 376] on div "Zurück" at bounding box center [82, 378] width 32 height 12
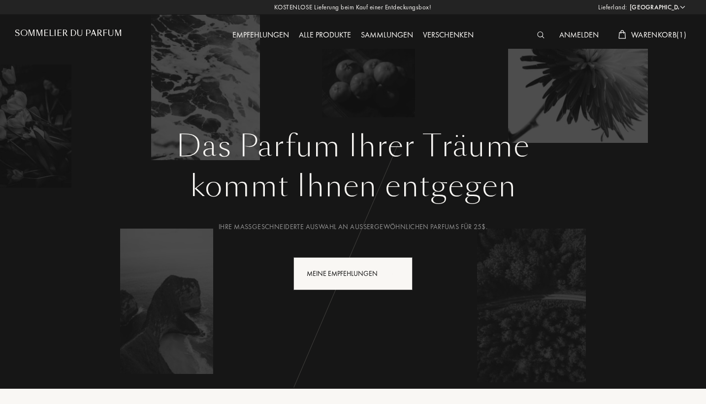
select select "DE"
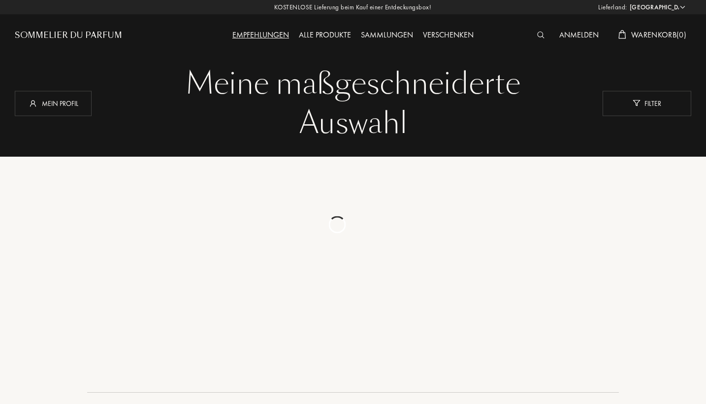
select select "DE"
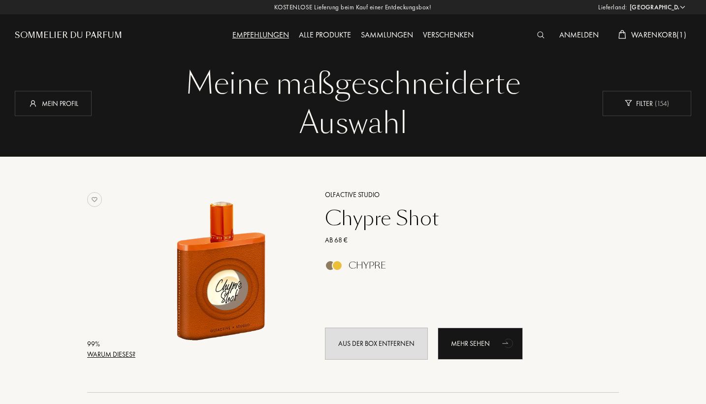
click at [671, 31] on span "Warenkorb ( 1 )" at bounding box center [658, 35] width 55 height 10
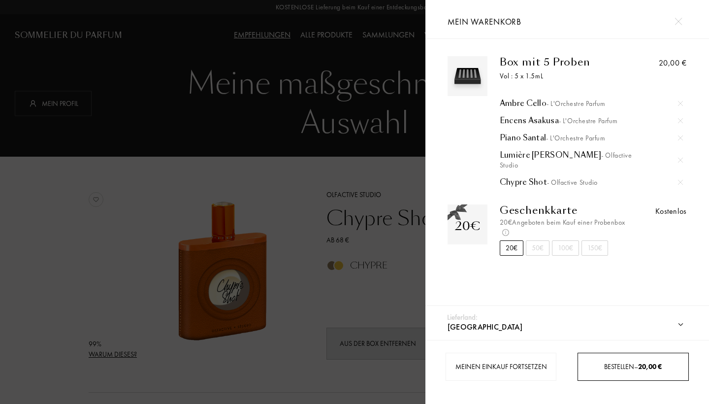
click at [612, 365] on span "Bestellen – 20,00 €" at bounding box center [633, 366] width 58 height 9
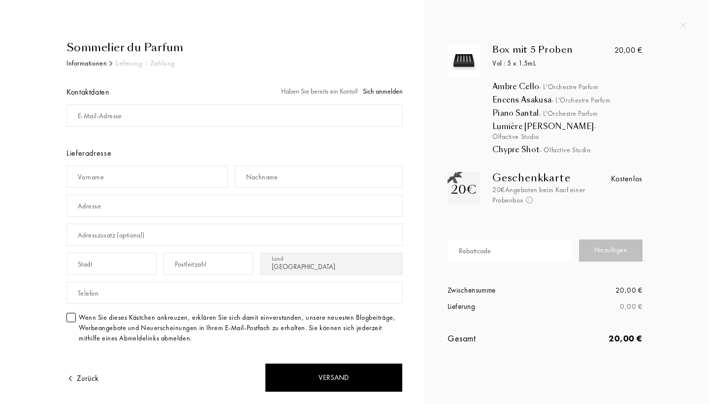
select select "DE"
type input "lena"
type input "lenaroling@gmx.de"
click at [47, 161] on div "Sommelier du Parfum Informationen Lieferung Zahlung Kontaktdaten Haben Sie bere…" at bounding box center [223, 280] width 358 height 482
click at [98, 181] on div "Vorname" at bounding box center [91, 177] width 26 height 10
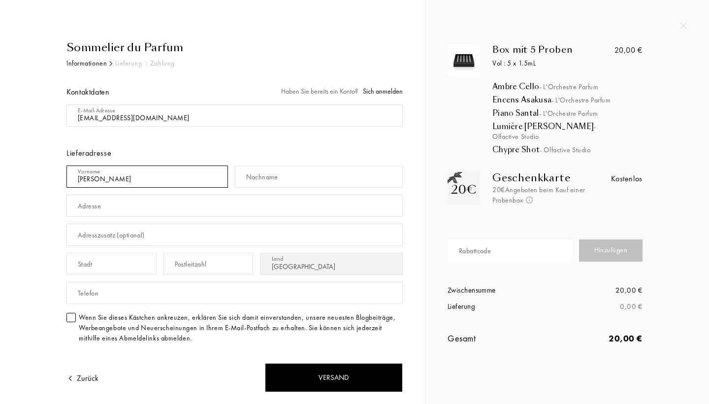
type input "Lena"
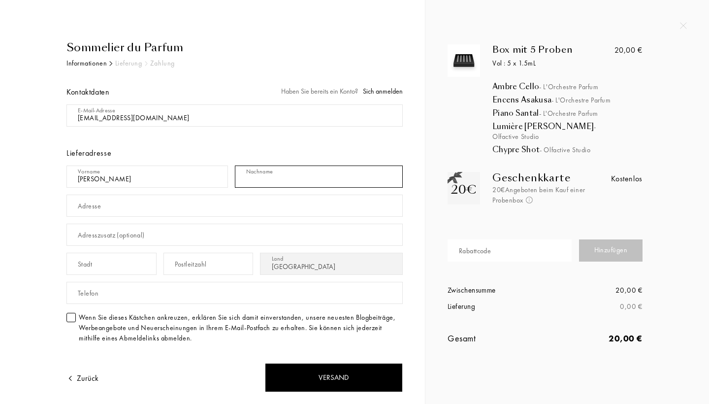
click at [319, 178] on input "text" at bounding box center [319, 176] width 168 height 22
type input "Roling"
type input "Schmidstraße 69"
click at [47, 211] on div "Sommelier du Parfum Informationen Lieferung Zahlung Kontaktdaten Haben Sie bere…" at bounding box center [223, 280] width 358 height 482
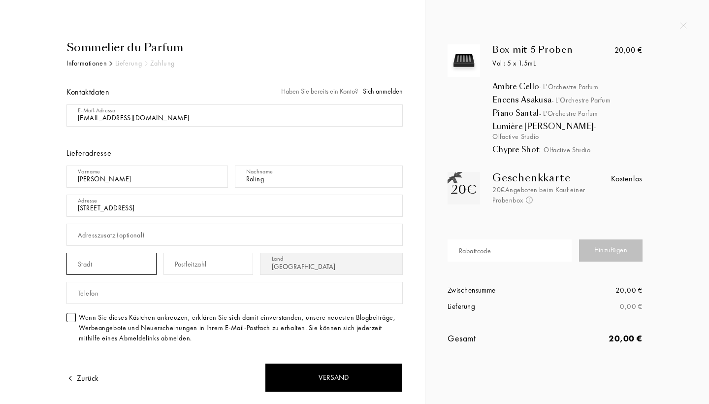
click at [95, 265] on input "text" at bounding box center [111, 264] width 90 height 22
type input "8"
type input "Friedrichshafen"
click at [182, 262] on div "Postleitzahl" at bounding box center [191, 264] width 32 height 10
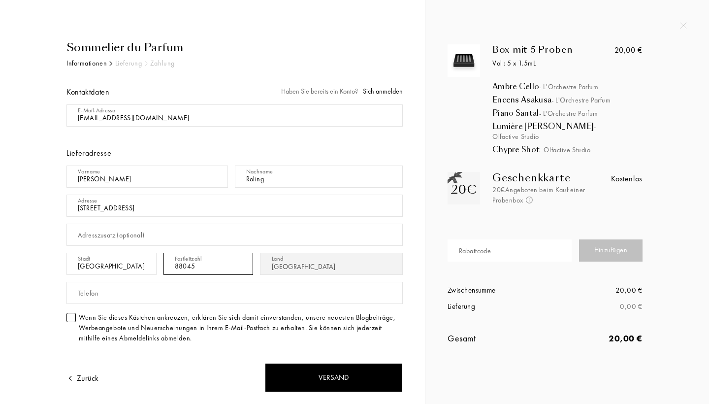
type input "88045"
click at [30, 265] on div "Sommelier du Parfum Informationen Lieferung Zahlung Kontaktdaten Haben Sie bere…" at bounding box center [216, 280] width 373 height 482
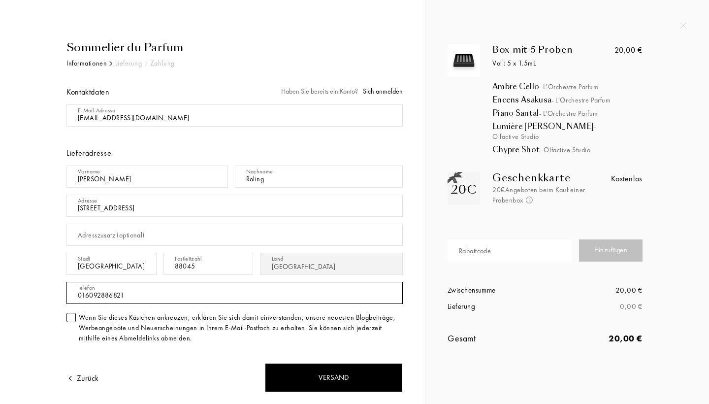
type input "016092886821"
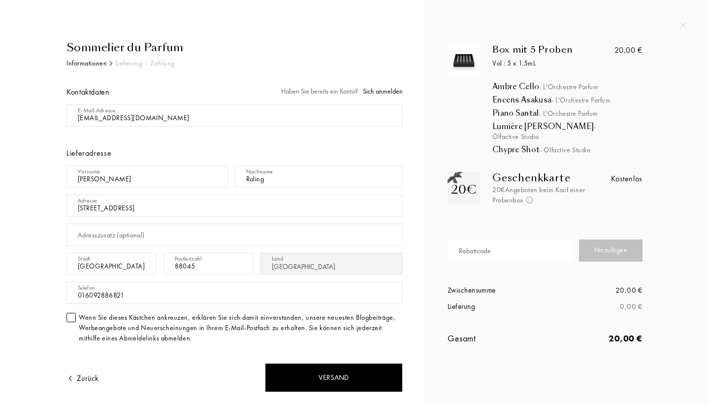
click at [44, 232] on div "Sommelier du Parfum Informationen Lieferung Zahlung Kontaktdaten Haben Sie bere…" at bounding box center [223, 280] width 358 height 482
click at [53, 199] on div "Sommelier du Parfum Informationen Lieferung Zahlung Kontaktdaten Haben Sie bere…" at bounding box center [227, 280] width 351 height 482
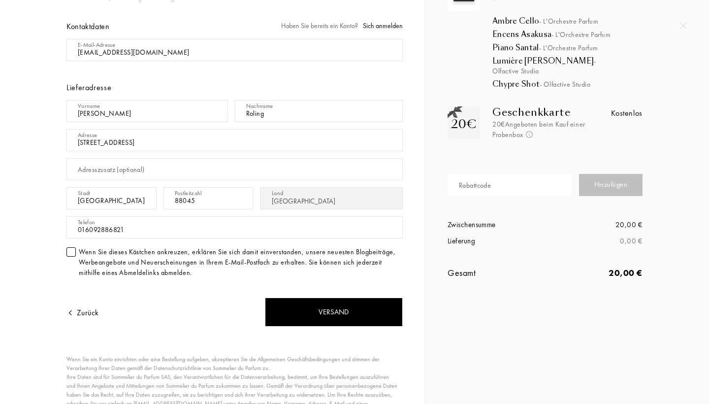
scroll to position [69, 0]
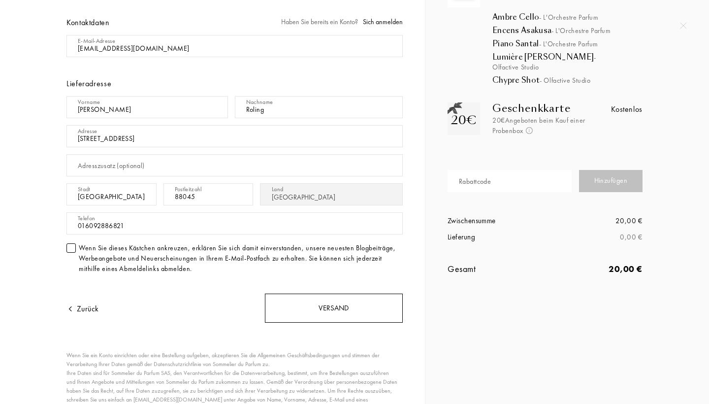
click at [340, 307] on div "Versand" at bounding box center [334, 307] width 138 height 29
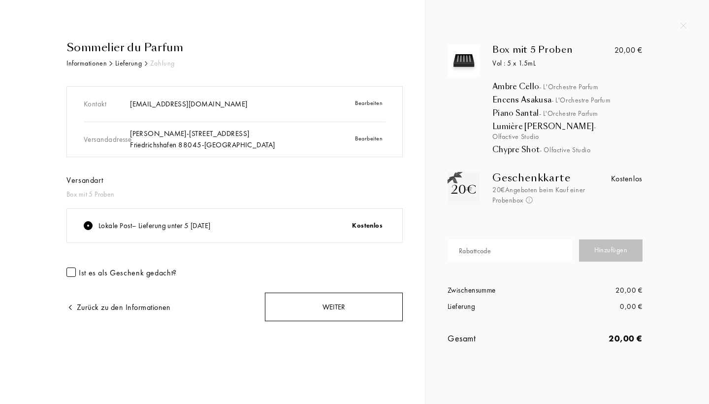
click at [340, 312] on div "Weiter" at bounding box center [334, 306] width 138 height 29
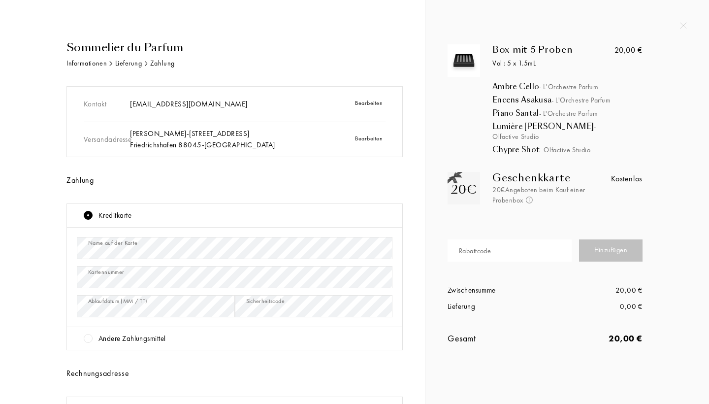
click at [39, 303] on div "Sommelier du Parfum Informationen Lieferung Zahlung Kontakt [EMAIL_ADDRESS][DOM…" at bounding box center [220, 292] width 366 height 506
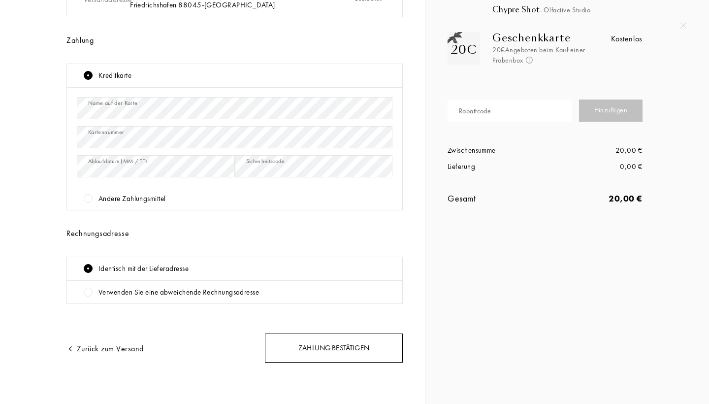
scroll to position [139, 0]
click at [323, 348] on div "Zahlung bestätigen" at bounding box center [334, 348] width 138 height 29
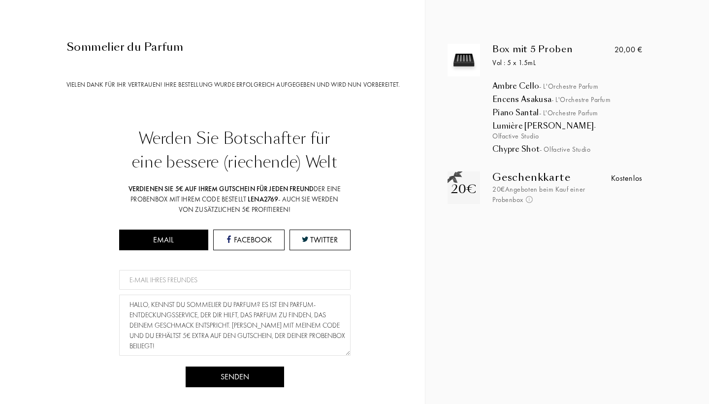
scroll to position [0, 0]
